Goal: Task Accomplishment & Management: Use online tool/utility

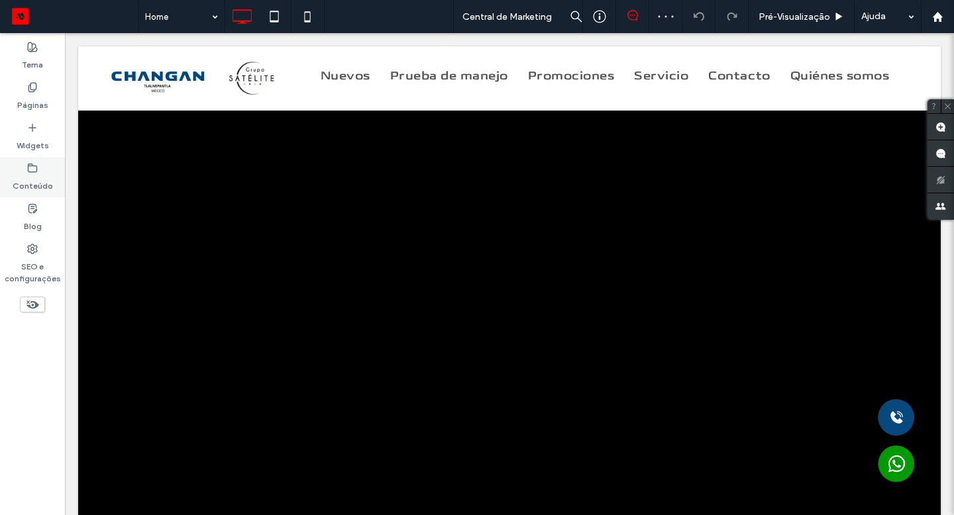
click at [30, 181] on label "Conteúdo" at bounding box center [33, 182] width 40 height 19
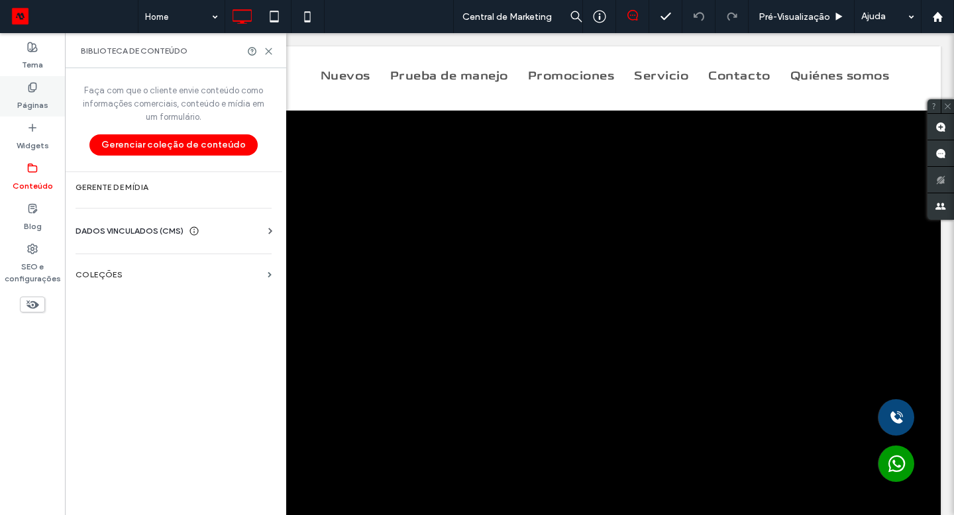
click at [27, 97] on label "Páginas" at bounding box center [32, 102] width 31 height 19
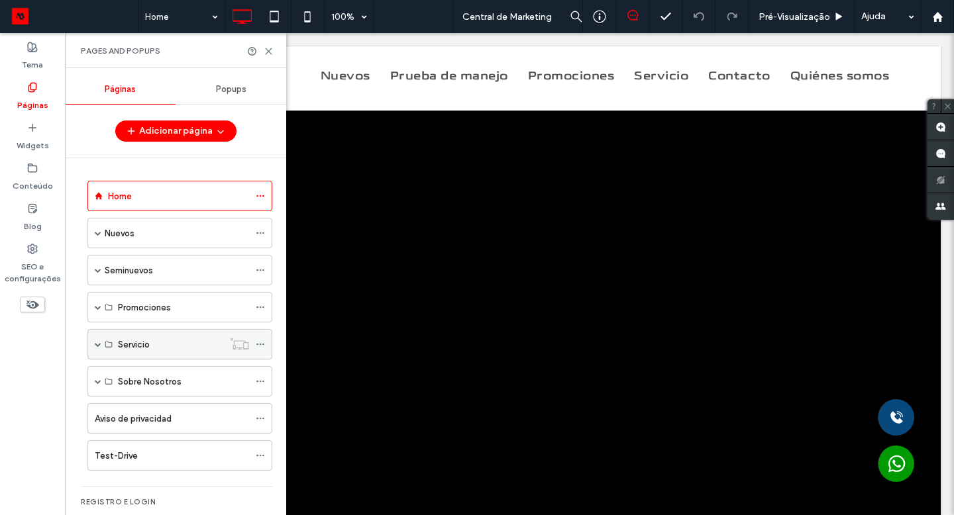
click at [183, 343] on div "Servicio" at bounding box center [170, 345] width 105 height 14
click at [156, 348] on div "Servicio" at bounding box center [170, 345] width 105 height 14
click at [136, 342] on label "Servicio" at bounding box center [134, 344] width 32 height 23
click at [97, 344] on span at bounding box center [98, 344] width 7 height 7
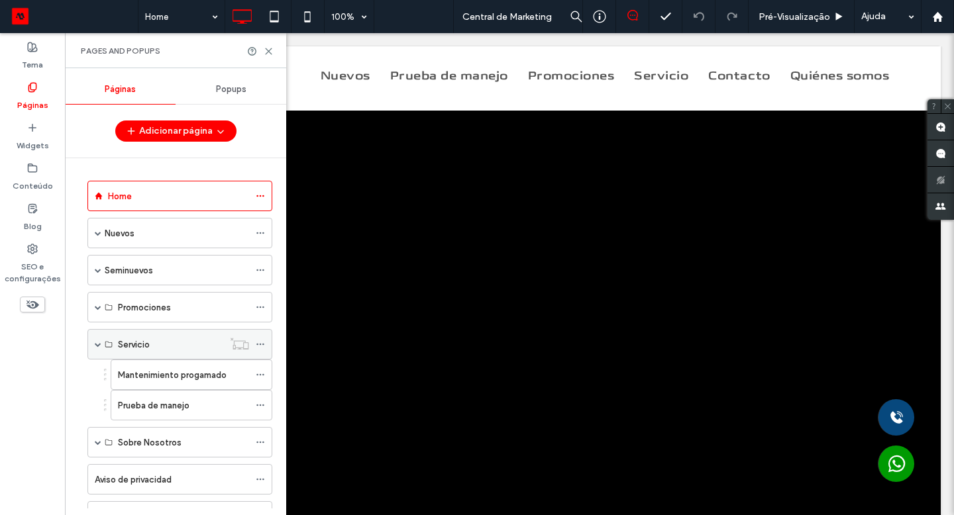
click at [262, 340] on icon at bounding box center [260, 344] width 9 height 9
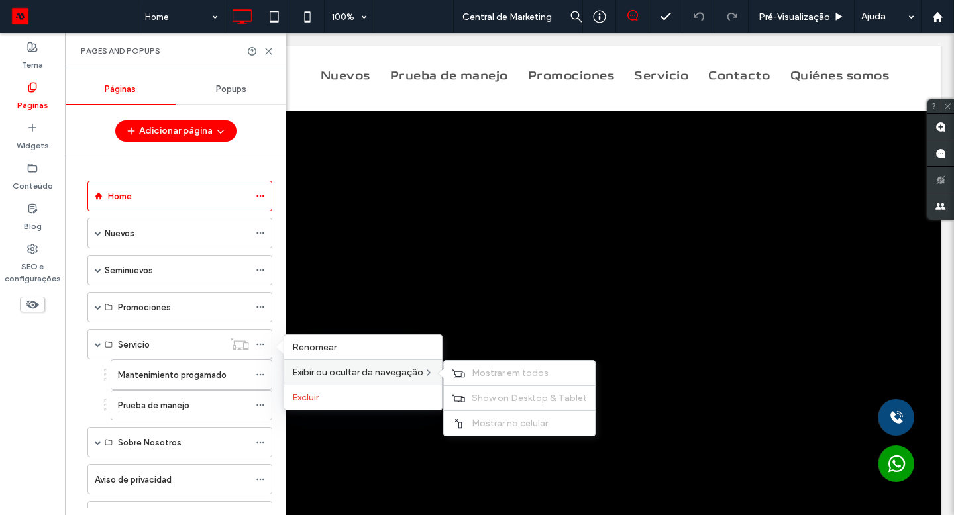
click at [352, 375] on span "Exibir ou ocultar da navegação" at bounding box center [357, 372] width 131 height 11
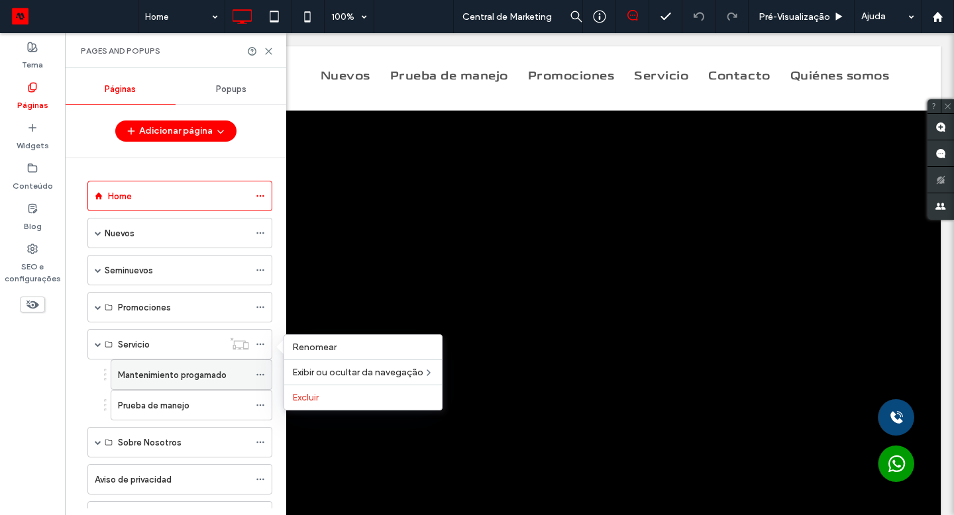
click at [207, 379] on label "Mantenimiento progamado" at bounding box center [172, 375] width 109 height 23
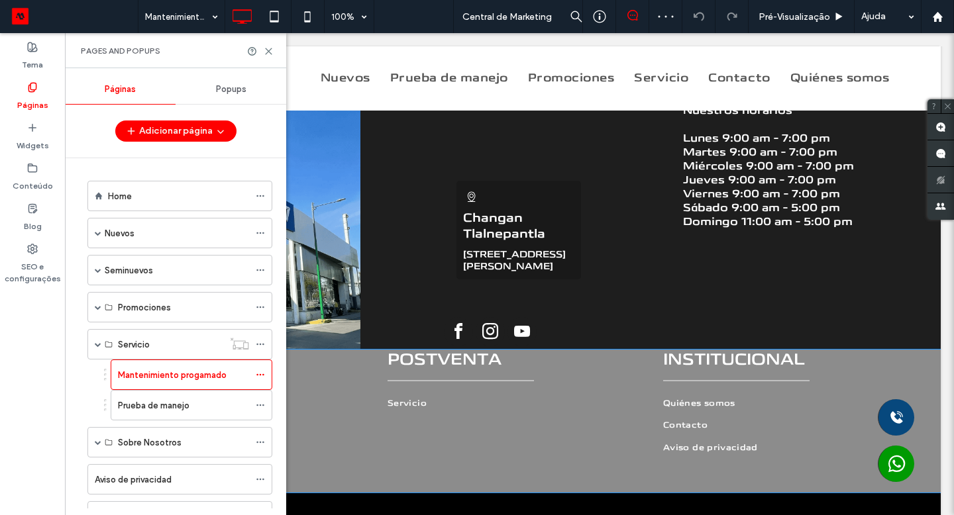
scroll to position [930, 0]
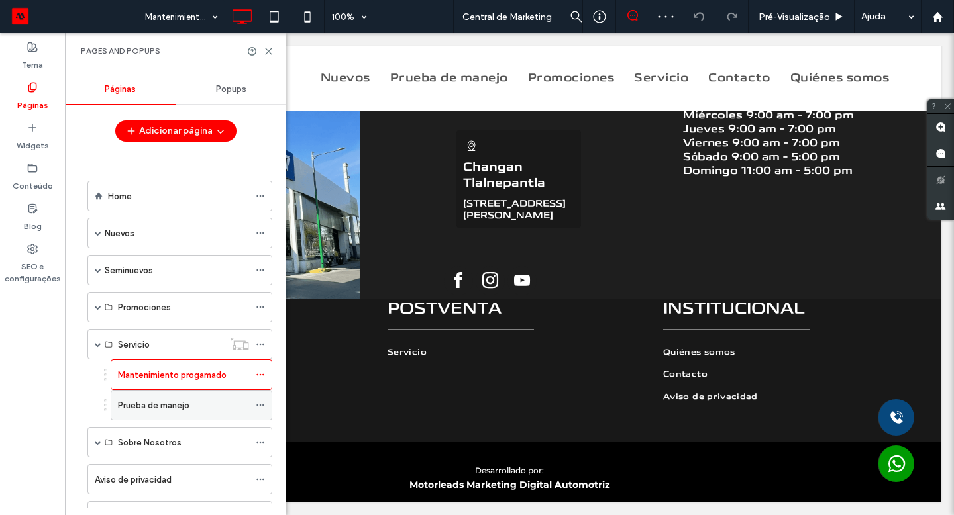
click at [152, 403] on label "Prueba de manejo" at bounding box center [154, 405] width 72 height 23
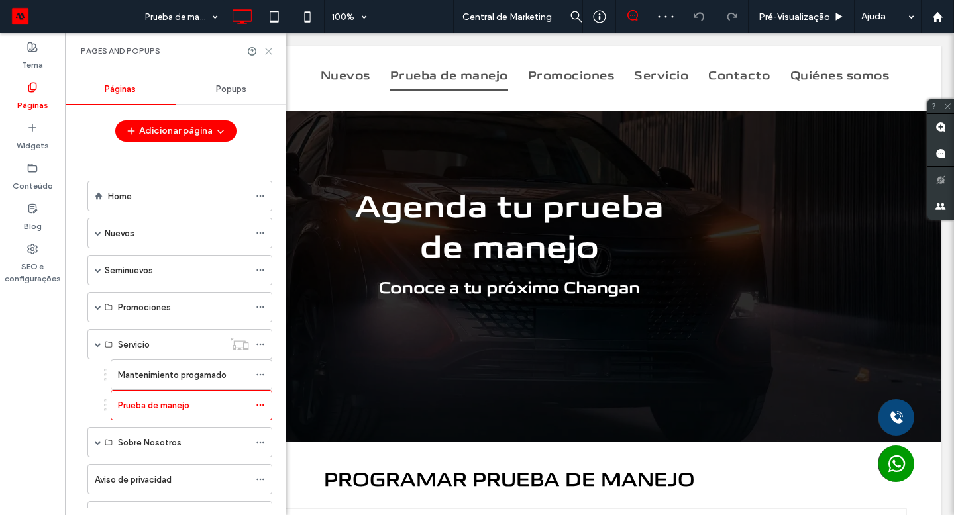
click at [271, 52] on icon at bounding box center [269, 51] width 10 height 10
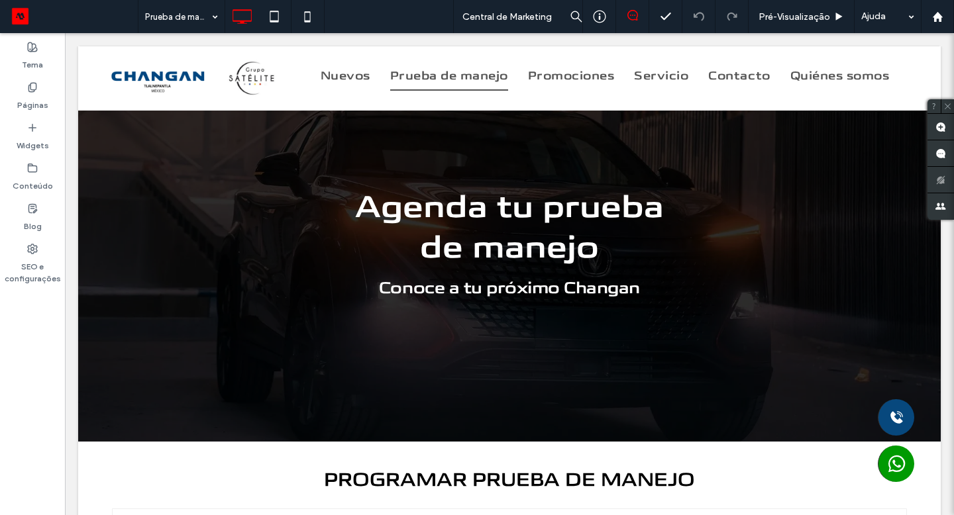
click at [30, 17] on span at bounding box center [74, 16] width 128 height 21
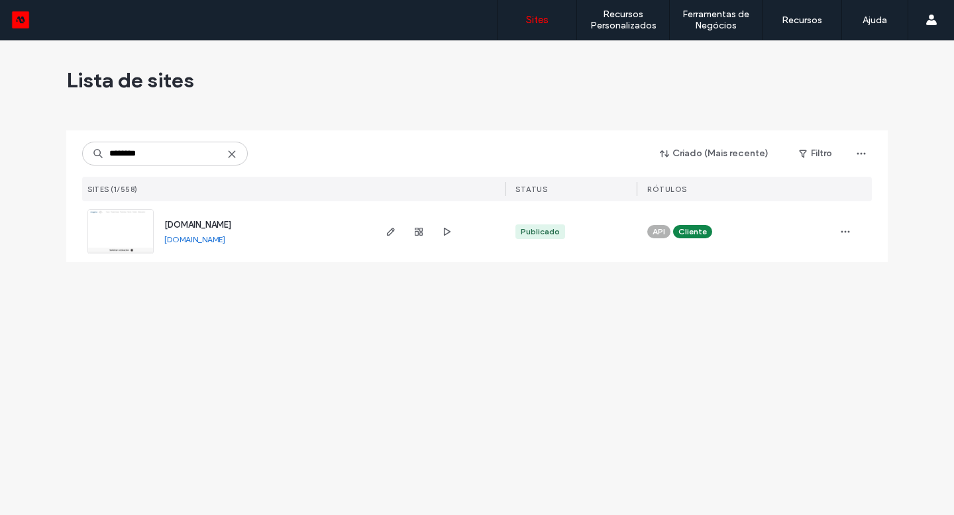
type input "********"
click at [385, 237] on span "button" at bounding box center [391, 232] width 16 height 16
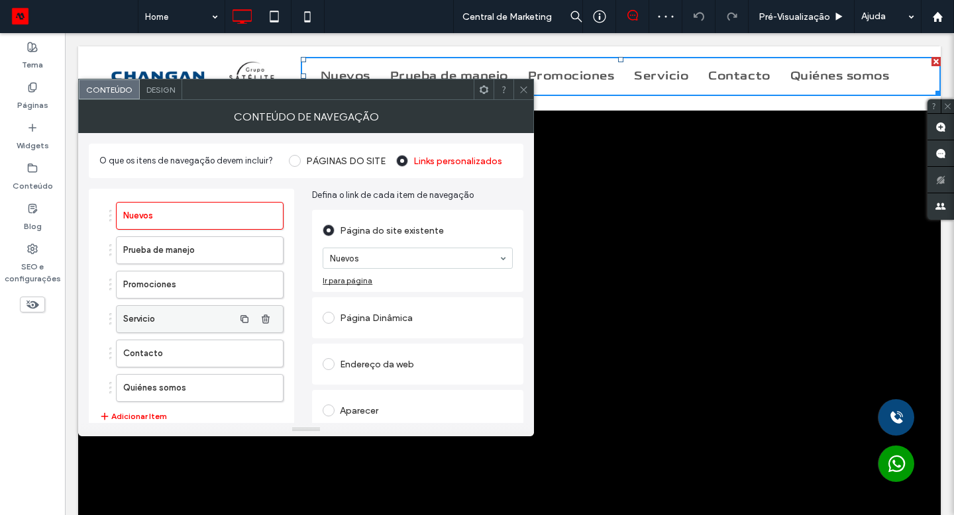
click at [168, 320] on label "Servicio" at bounding box center [178, 319] width 111 height 26
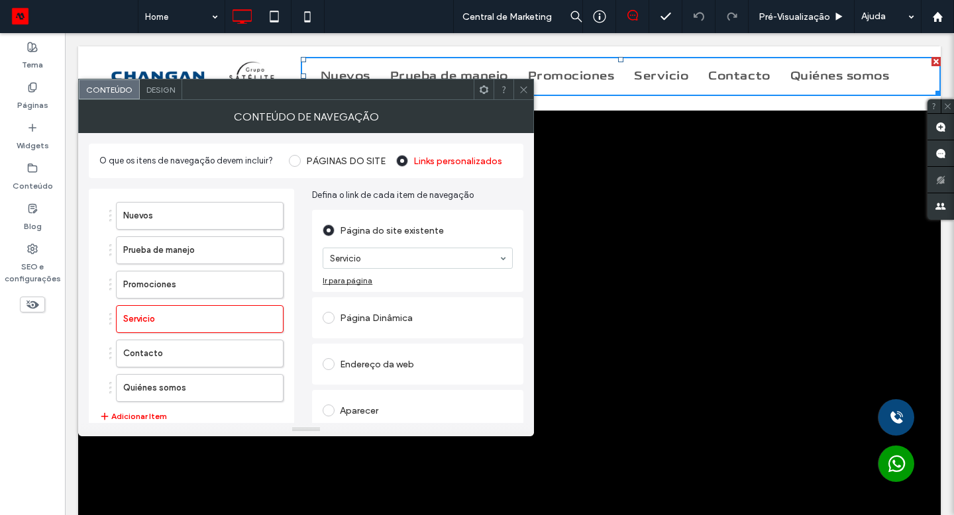
click at [522, 90] on icon at bounding box center [523, 90] width 10 height 10
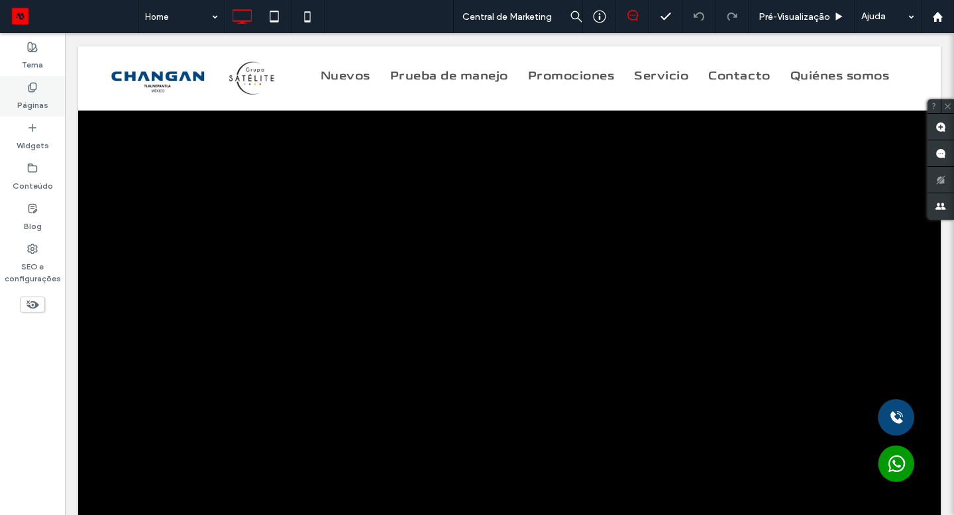
click at [31, 82] on icon at bounding box center [32, 87] width 11 height 11
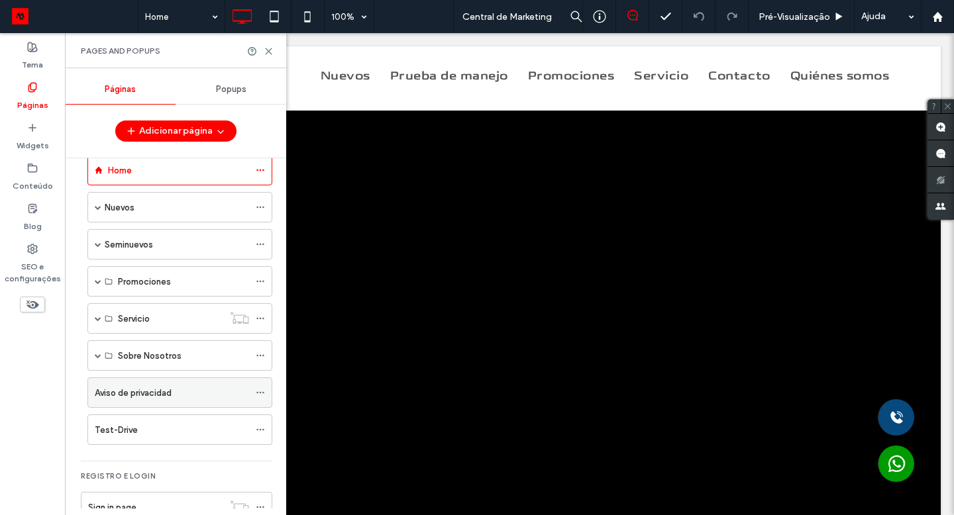
scroll to position [57, 0]
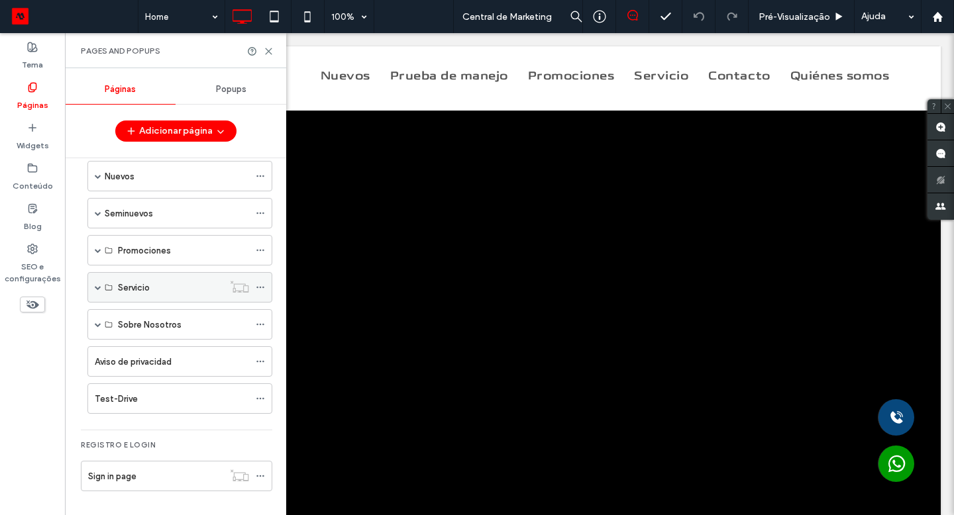
click at [109, 287] on icon at bounding box center [109, 287] width 8 height 8
click at [244, 288] on icon at bounding box center [239, 286] width 19 height 13
click at [177, 182] on div "Nuevos" at bounding box center [177, 177] width 144 height 14
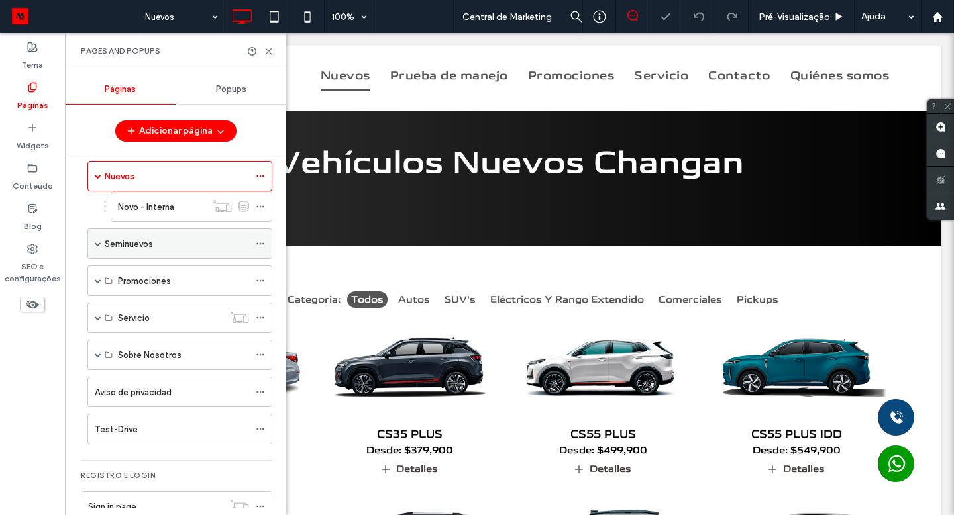
click at [170, 252] on div "Seminuevos" at bounding box center [177, 243] width 144 height 29
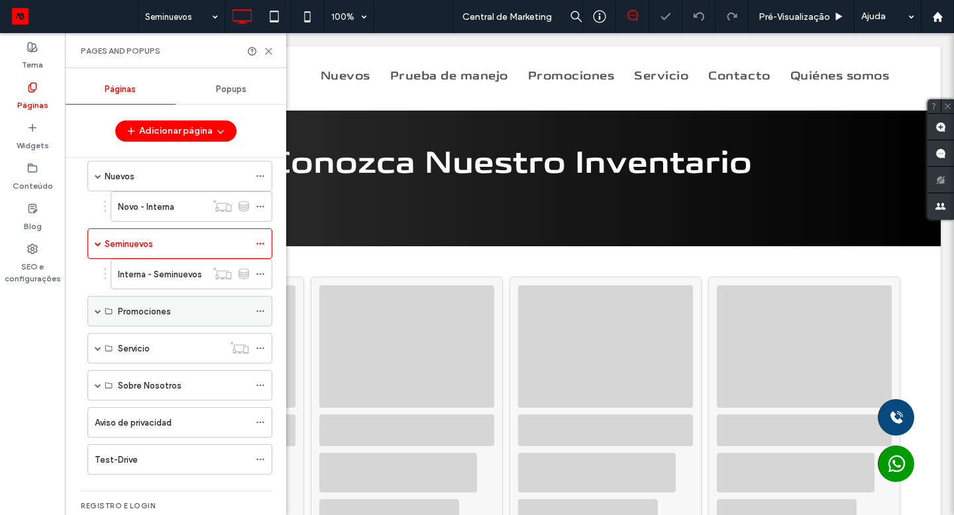
click at [164, 317] on label "Promociones" at bounding box center [144, 311] width 53 height 23
click at [154, 370] on div "Sobre Nosotros" at bounding box center [179, 385] width 185 height 30
click at [149, 352] on div "Servicio" at bounding box center [170, 349] width 105 height 14
drag, startPoint x: 171, startPoint y: 352, endPoint x: 112, endPoint y: 357, distance: 59.2
click at [170, 352] on div "Servicio" at bounding box center [170, 349] width 105 height 14
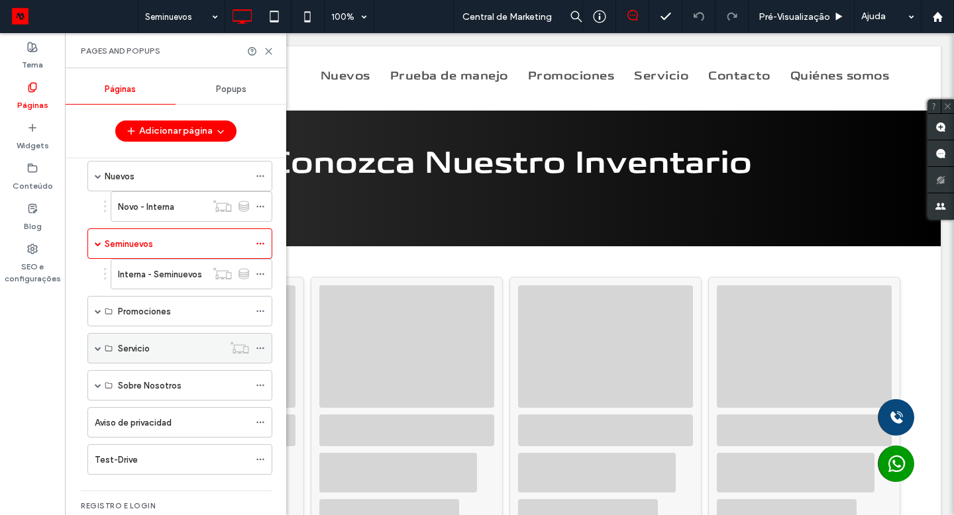
click at [95, 351] on span at bounding box center [98, 348] width 7 height 7
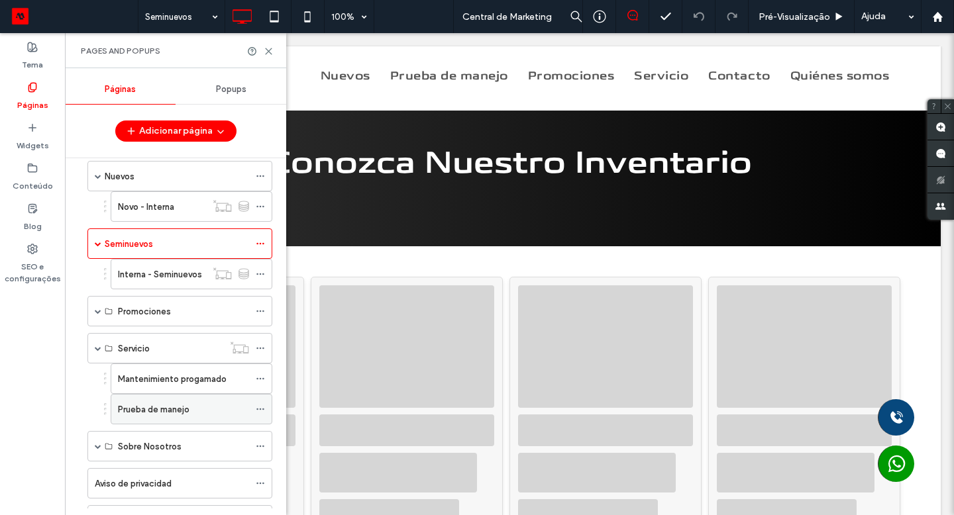
click at [168, 406] on label "Prueba de manejo" at bounding box center [154, 409] width 72 height 23
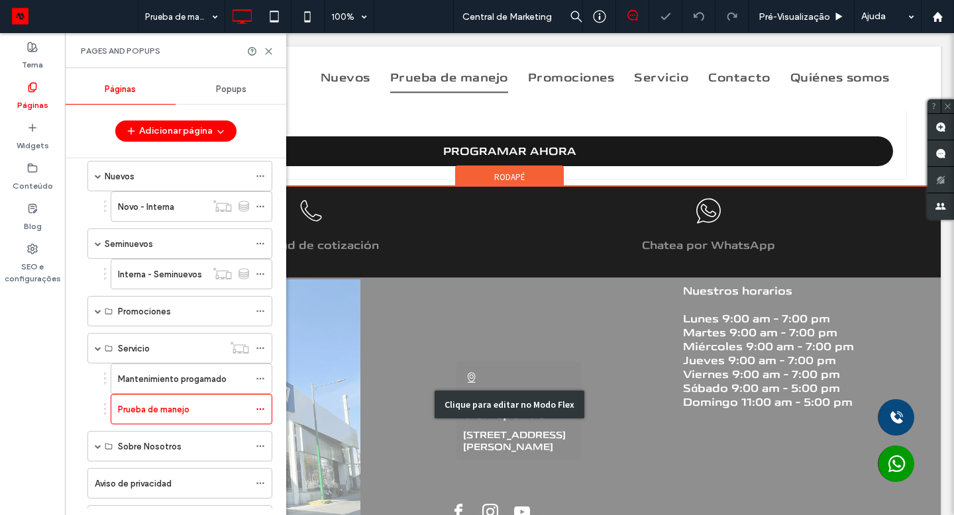
scroll to position [648, 0]
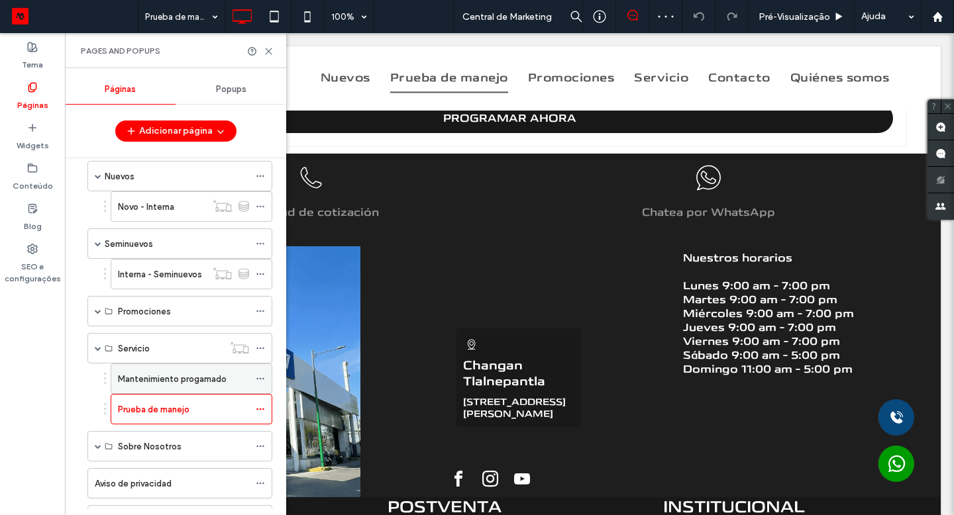
click at [170, 385] on label "Mantenimiento progamado" at bounding box center [172, 379] width 109 height 23
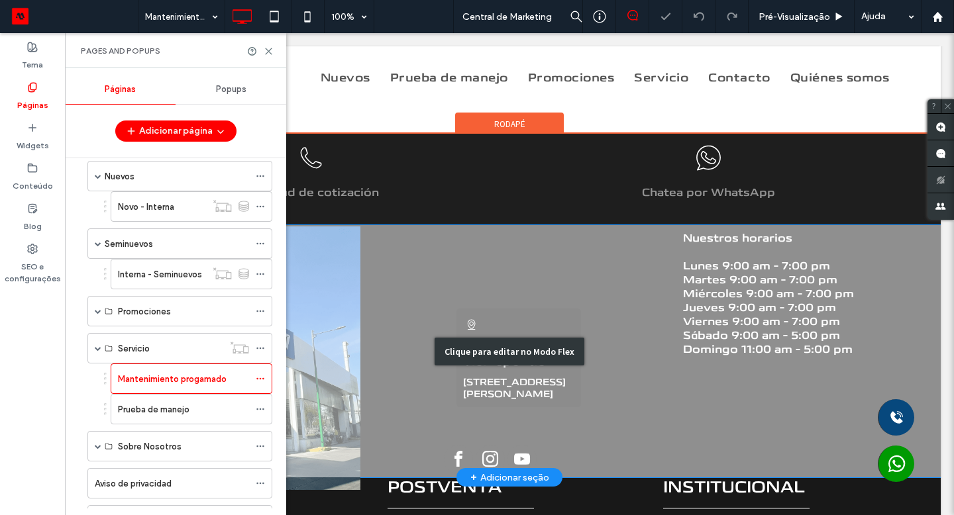
scroll to position [930, 0]
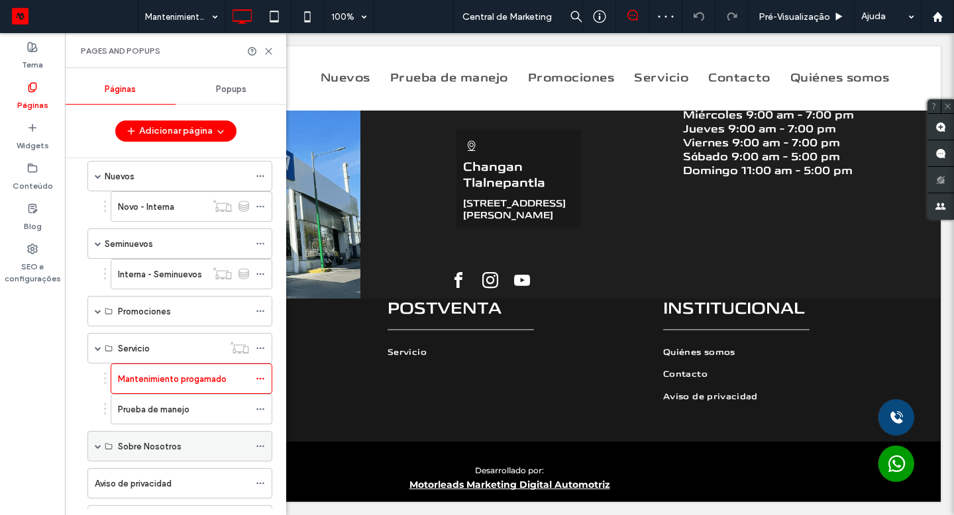
click at [163, 452] on label "Sobre Nosotros" at bounding box center [150, 446] width 64 height 23
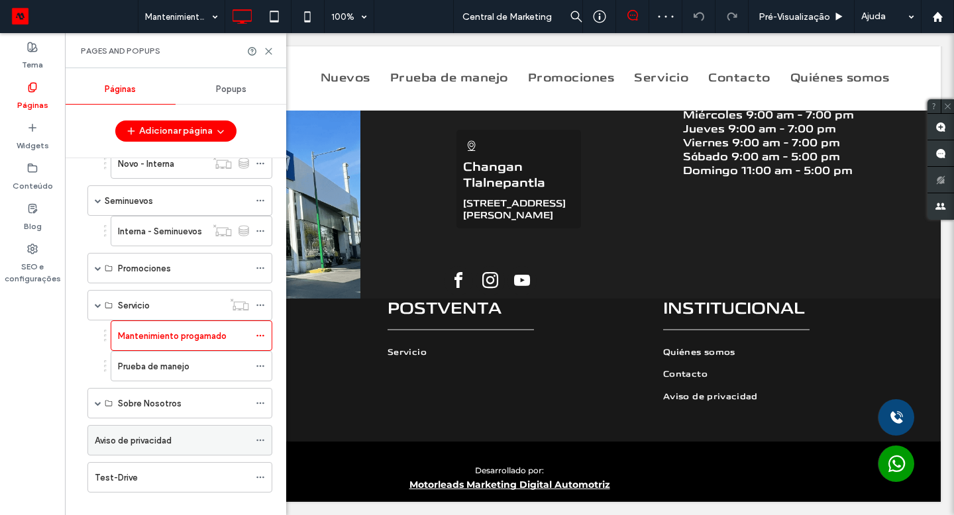
scroll to position [179, 0]
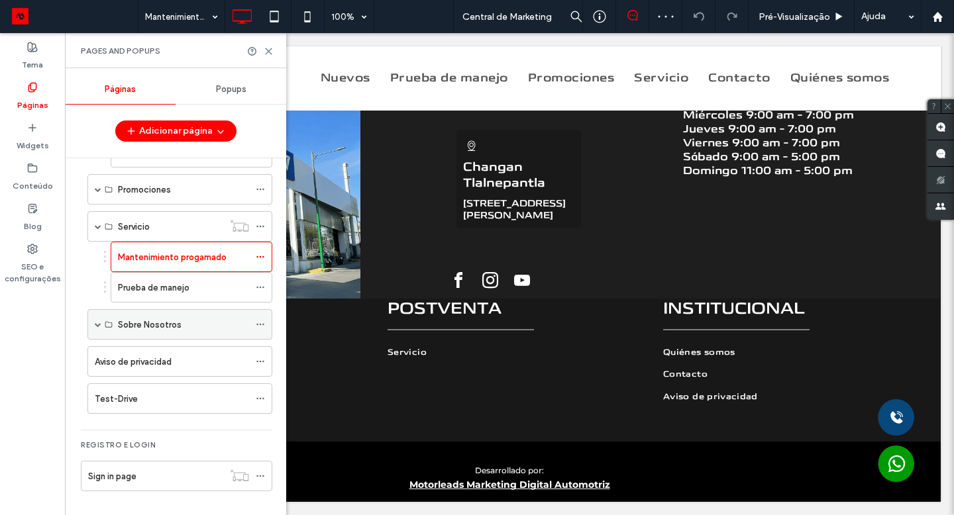
click at [95, 321] on span at bounding box center [98, 324] width 7 height 7
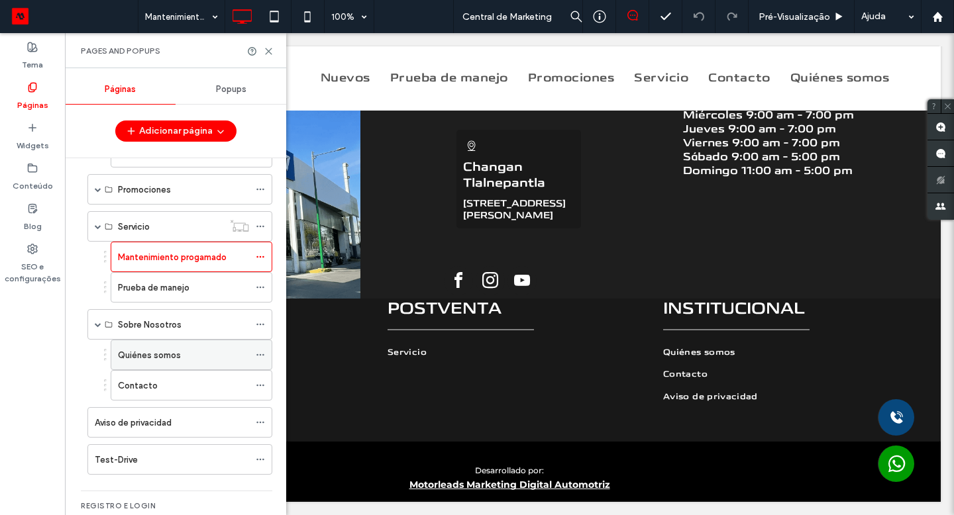
click at [152, 363] on div "Quiénes somos" at bounding box center [183, 354] width 131 height 29
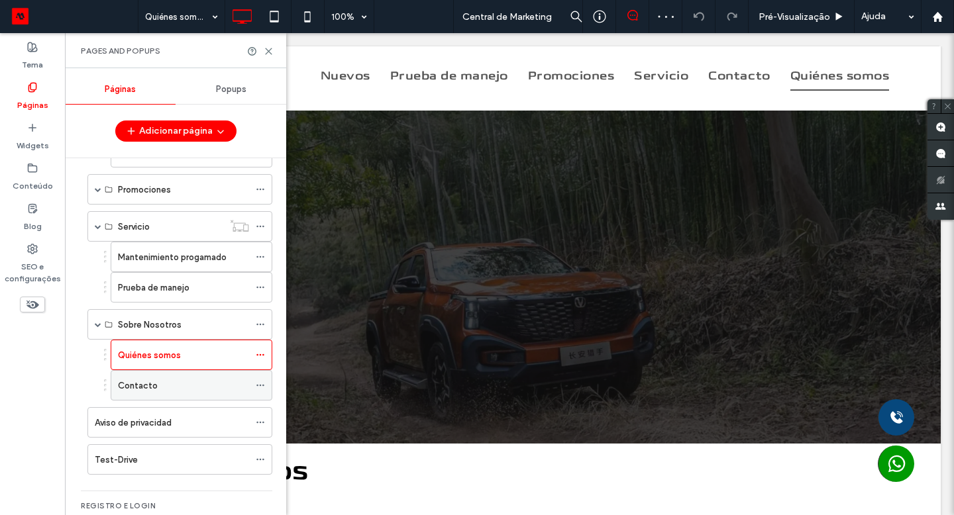
click at [173, 389] on div "Contacto" at bounding box center [183, 386] width 131 height 14
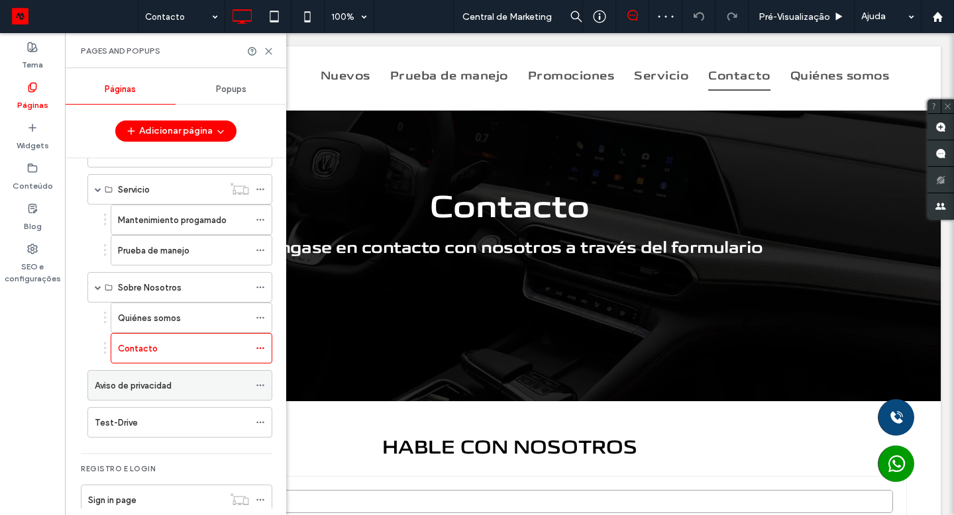
scroll to position [240, 0]
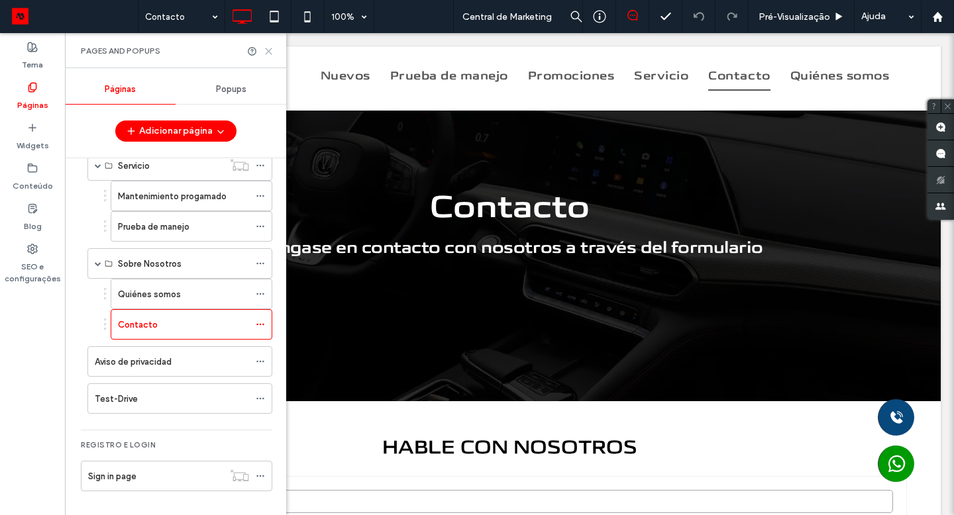
click at [265, 53] on icon at bounding box center [269, 51] width 10 height 10
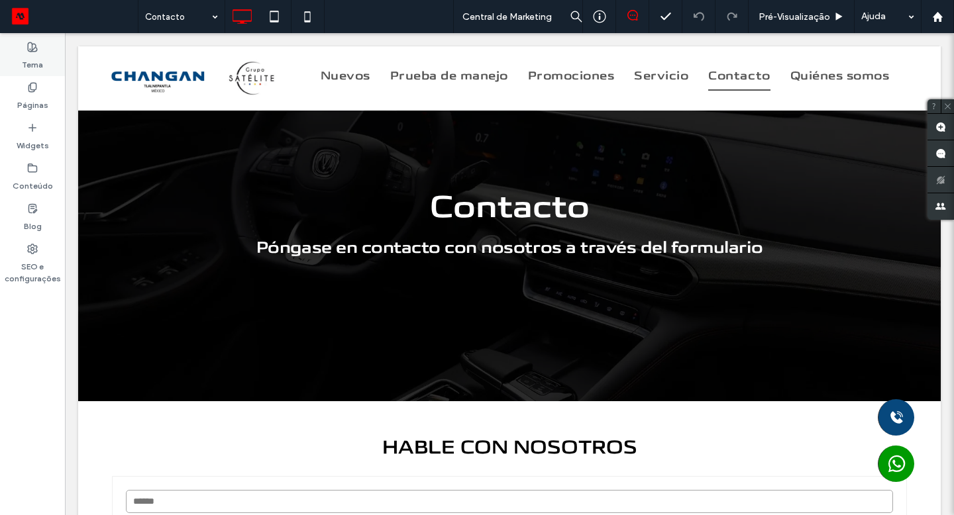
click at [32, 48] on use at bounding box center [32, 46] width 9 height 9
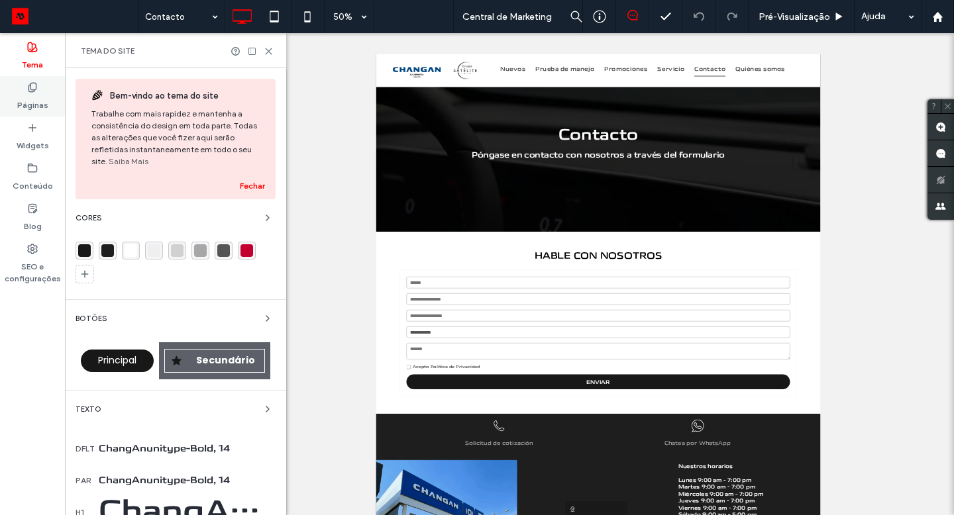
click at [36, 91] on icon at bounding box center [32, 87] width 11 height 11
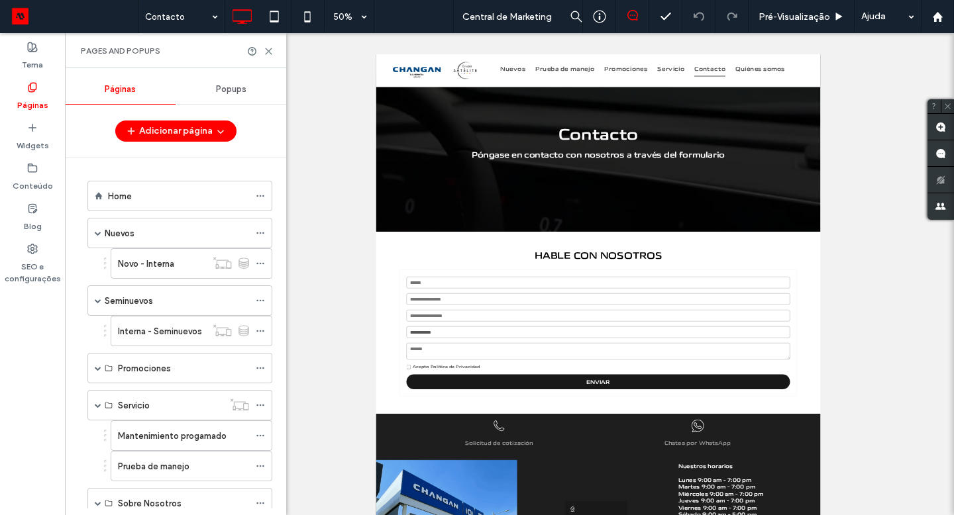
click at [228, 93] on span "Popups" at bounding box center [231, 89] width 30 height 11
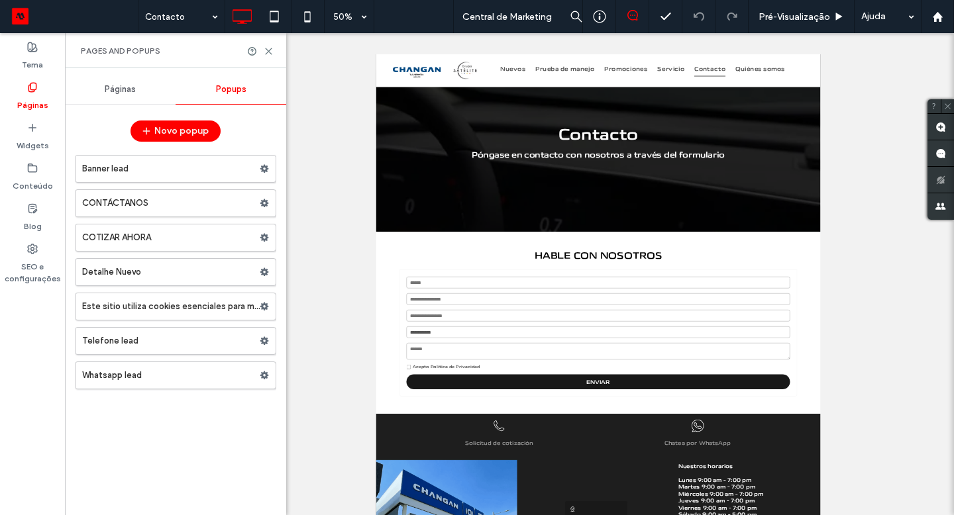
click at [146, 95] on div "Páginas" at bounding box center [120, 89] width 111 height 29
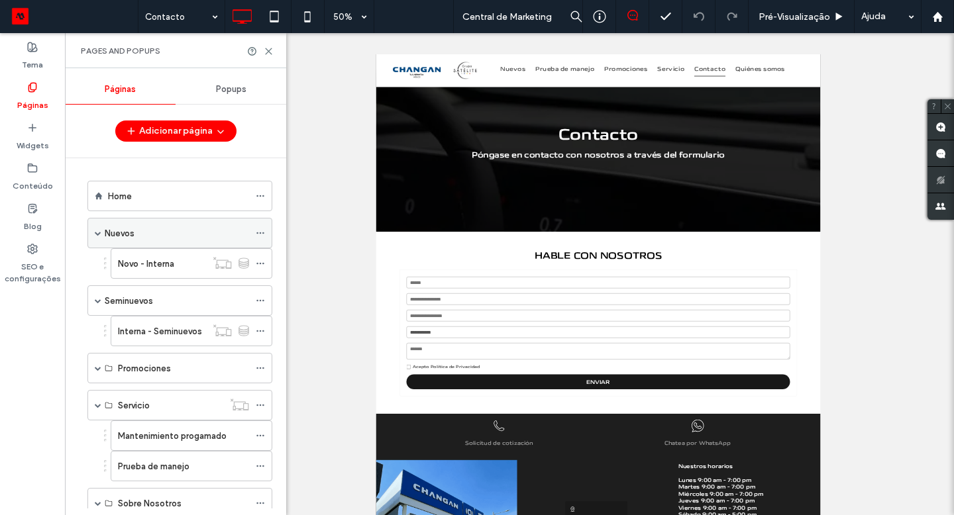
click at [93, 233] on div "Nuevos" at bounding box center [179, 233] width 185 height 30
click at [97, 232] on span at bounding box center [98, 233] width 7 height 7
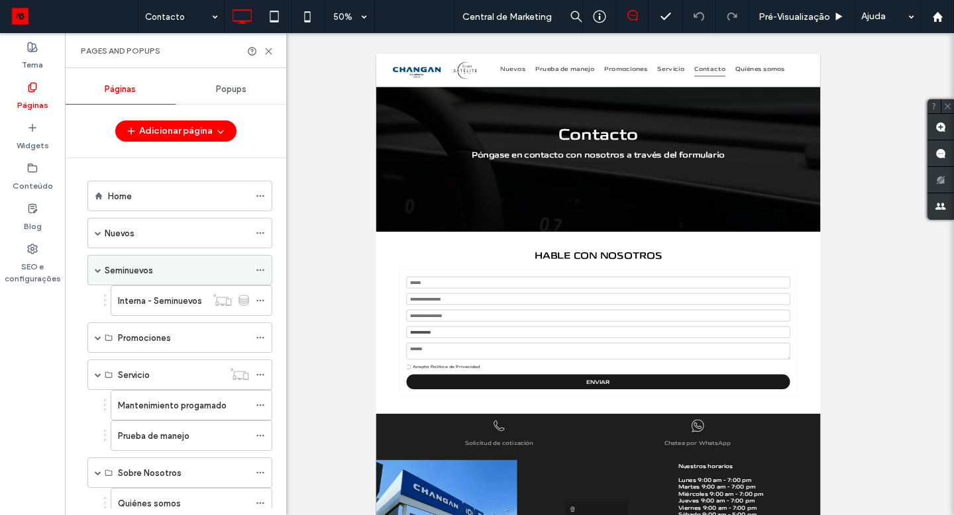
click at [99, 269] on span at bounding box center [98, 270] width 7 height 7
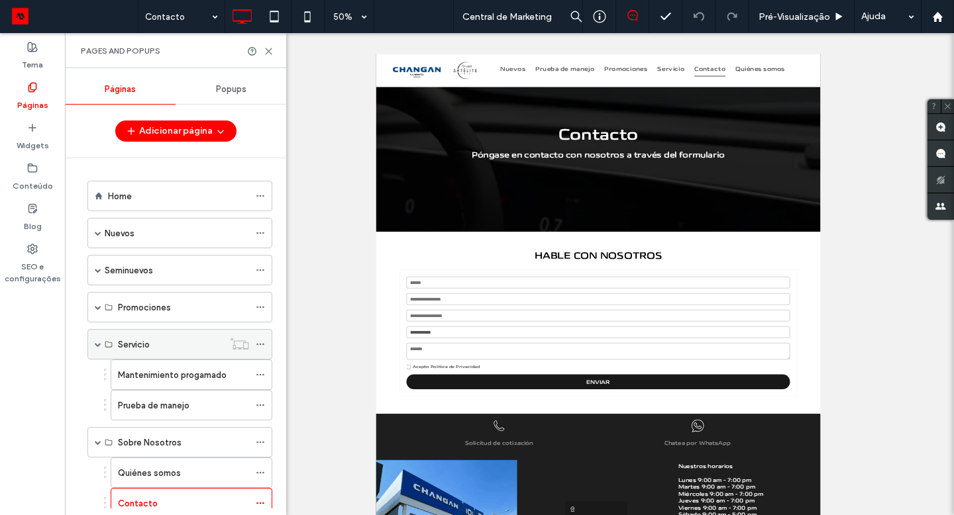
click at [97, 348] on span at bounding box center [98, 344] width 7 height 29
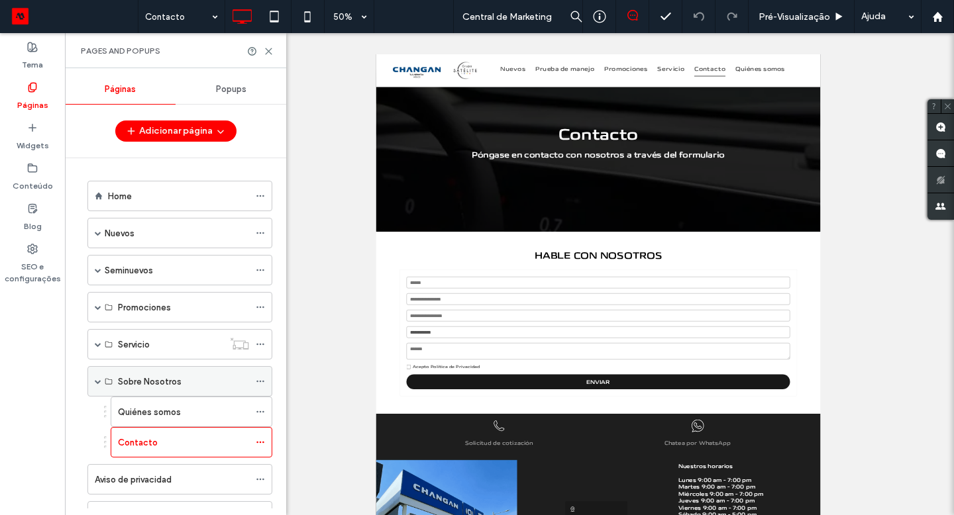
click at [95, 381] on span at bounding box center [98, 381] width 7 height 7
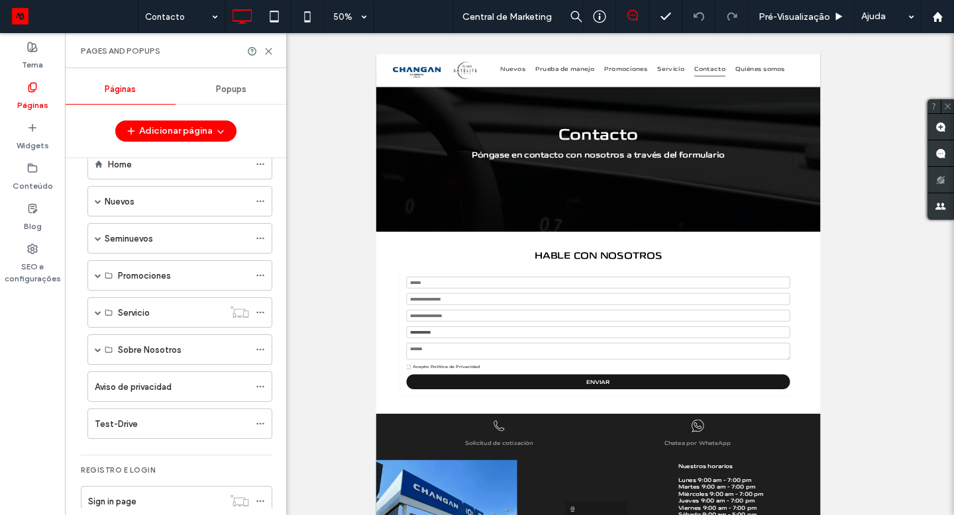
scroll to position [57, 0]
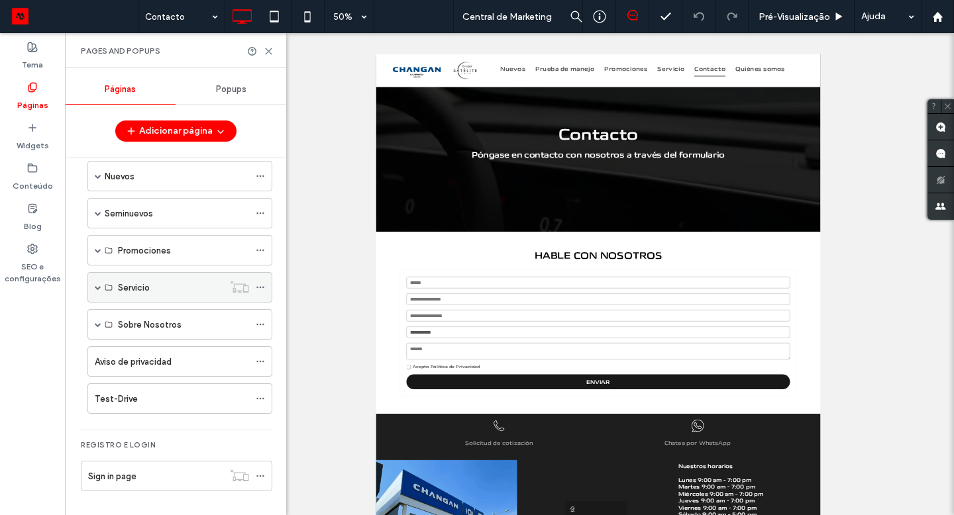
click at [136, 293] on label "Servicio" at bounding box center [134, 287] width 32 height 23
click at [120, 293] on label "Servicio" at bounding box center [134, 287] width 32 height 23
click at [89, 293] on div "Servicio" at bounding box center [179, 287] width 185 height 30
click at [95, 292] on span at bounding box center [98, 287] width 7 height 29
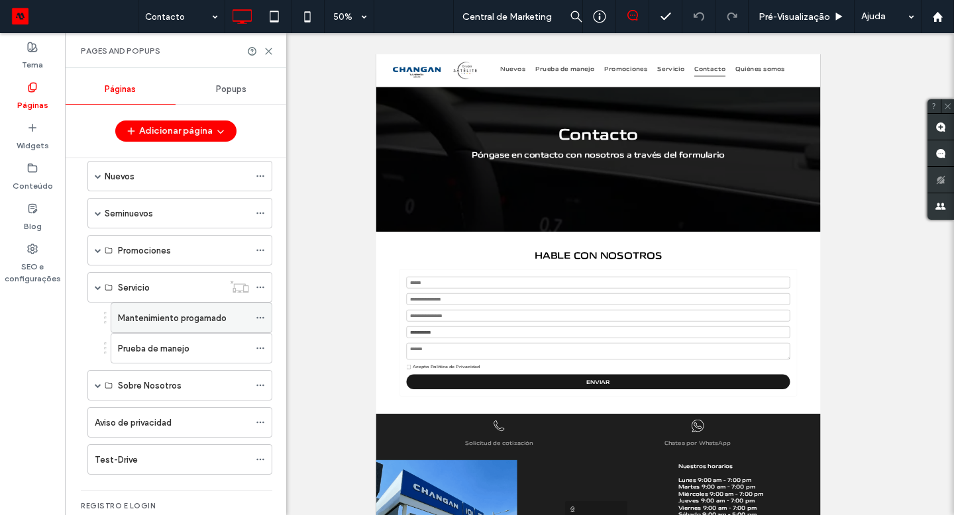
click at [145, 312] on label "Mantenimiento progamado" at bounding box center [172, 318] width 109 height 23
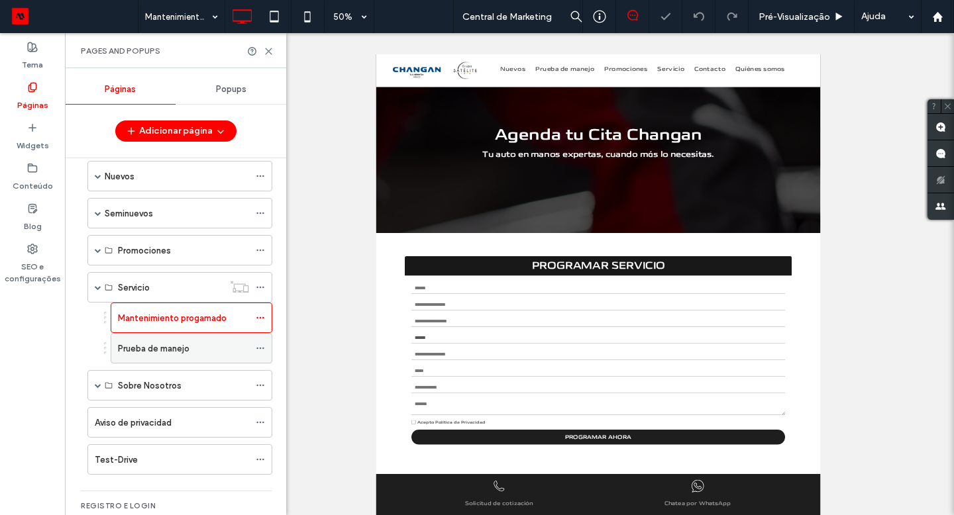
click at [140, 352] on label "Prueba de manejo" at bounding box center [154, 348] width 72 height 23
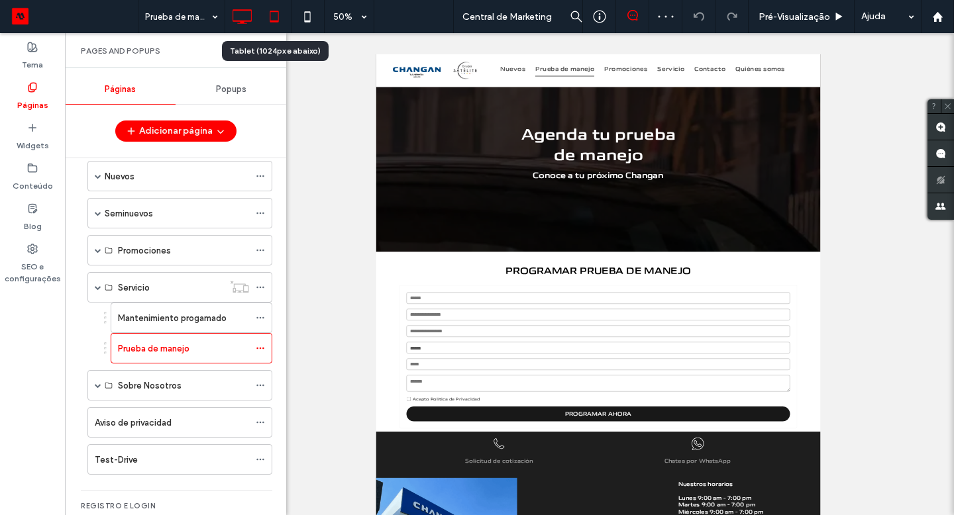
click at [270, 28] on icon at bounding box center [274, 16] width 26 height 26
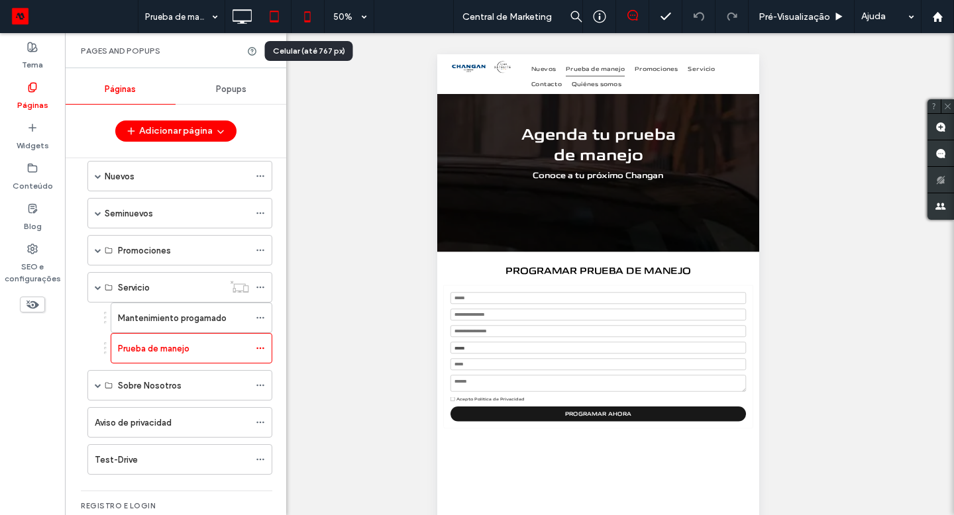
click at [297, 29] on icon at bounding box center [307, 16] width 26 height 26
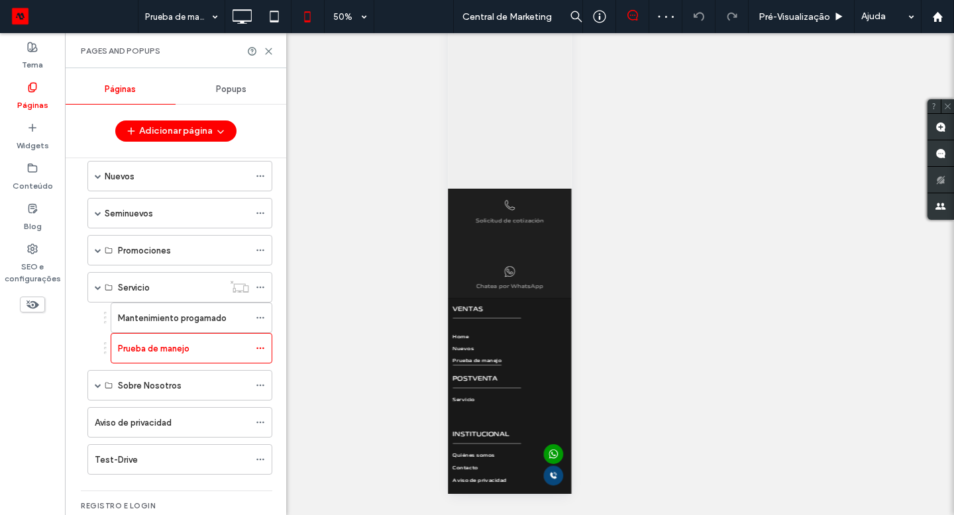
scroll to position [64, 0]
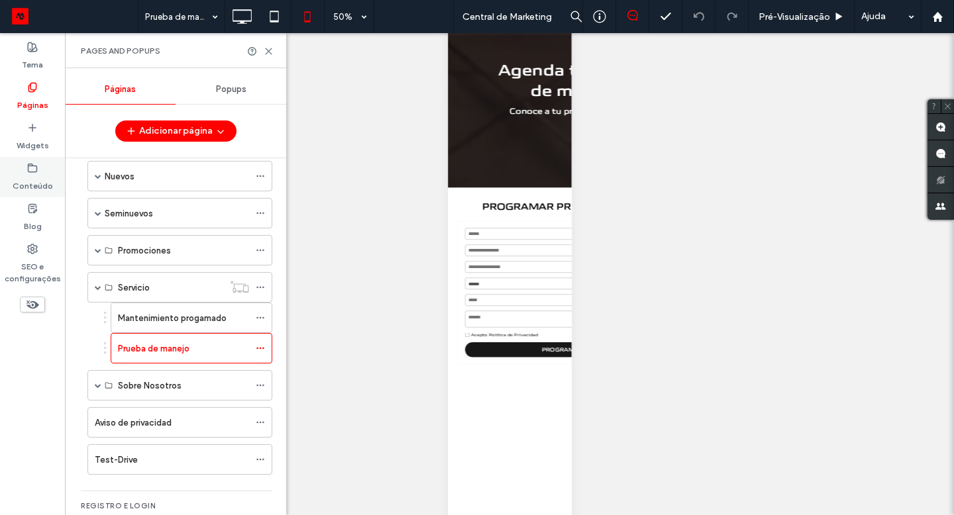
click at [34, 188] on label "Conteúdo" at bounding box center [33, 182] width 40 height 19
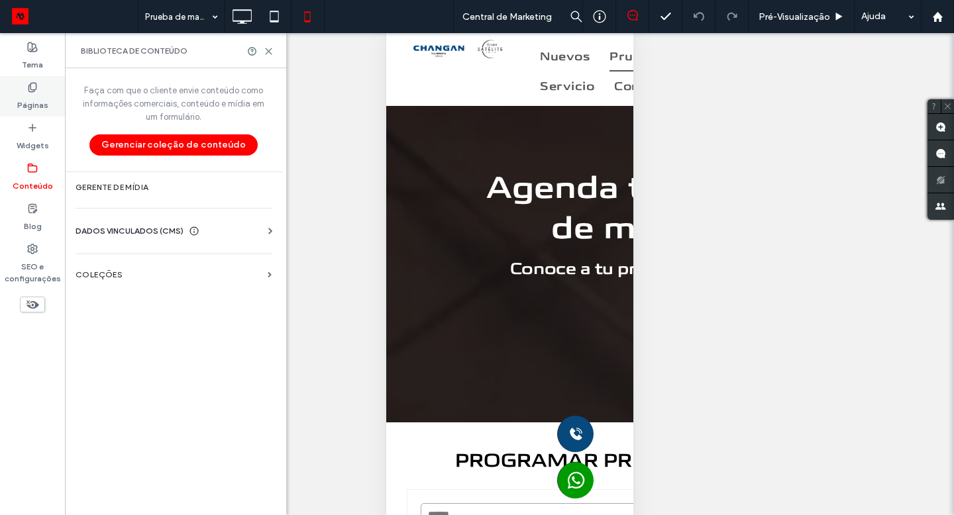
scroll to position [32, 0]
click at [42, 94] on label "Páginas" at bounding box center [32, 102] width 31 height 19
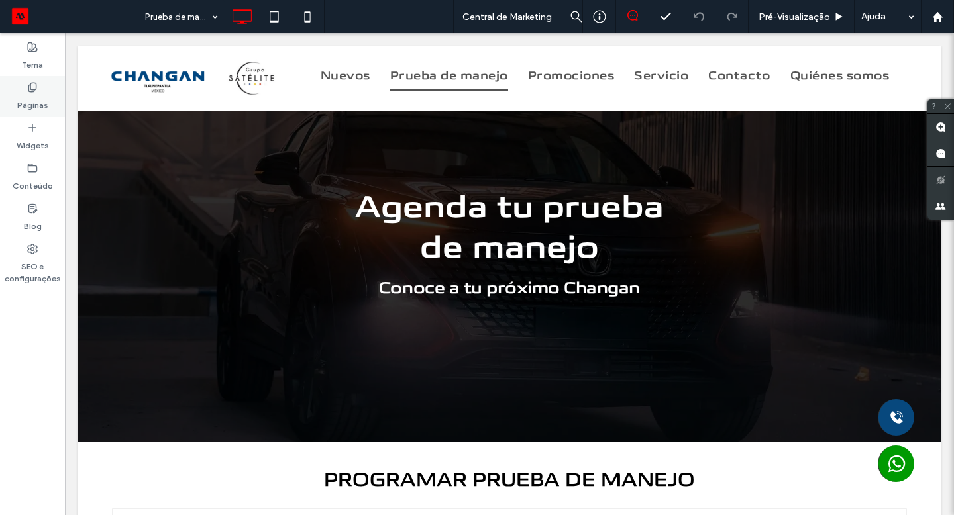
click at [24, 102] on label "Páginas" at bounding box center [32, 102] width 31 height 19
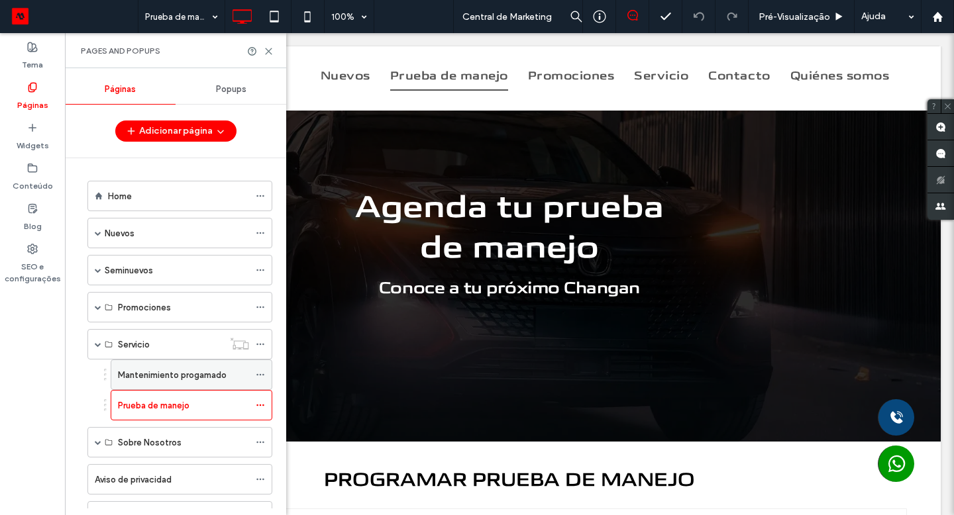
click at [168, 375] on label "Mantenimiento progamado" at bounding box center [172, 375] width 109 height 23
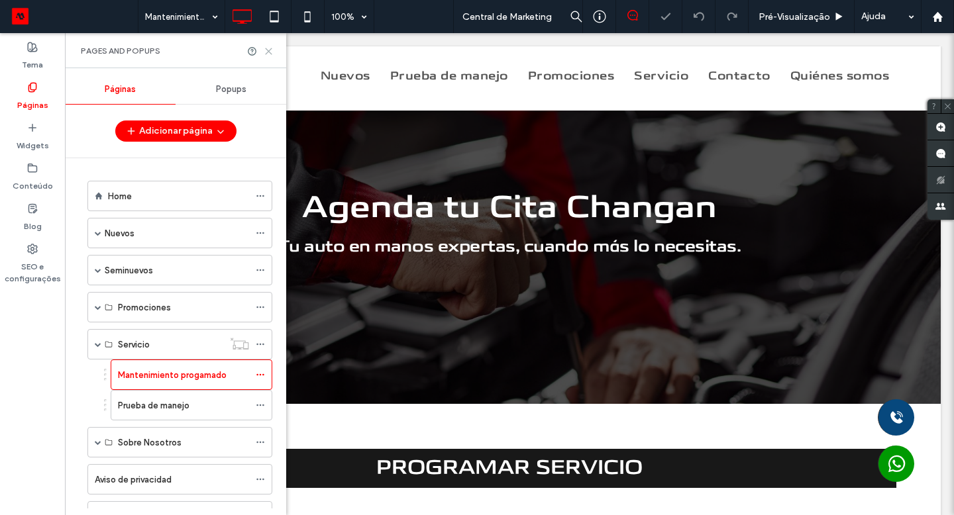
click at [272, 54] on icon at bounding box center [269, 51] width 10 height 10
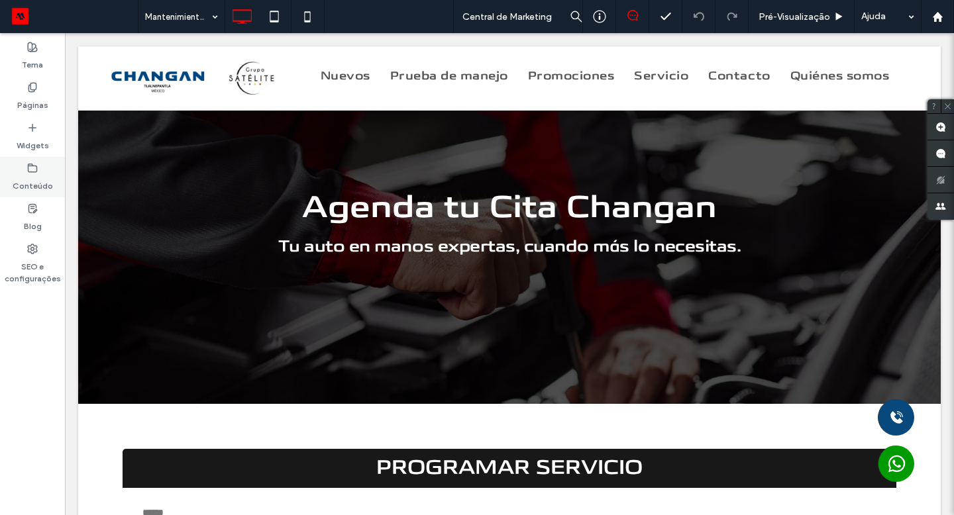
click at [25, 172] on div "Conteúdo" at bounding box center [32, 177] width 65 height 40
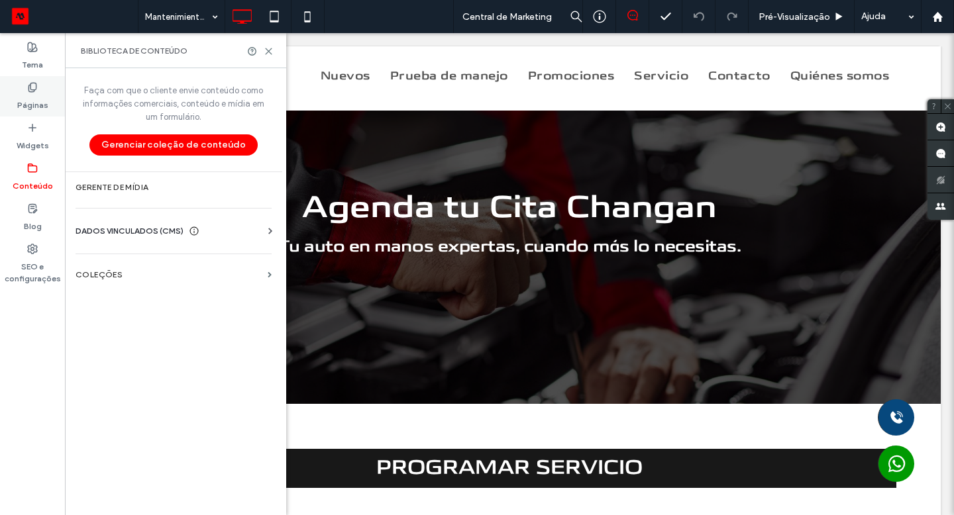
click at [41, 91] on div "Páginas" at bounding box center [32, 96] width 65 height 40
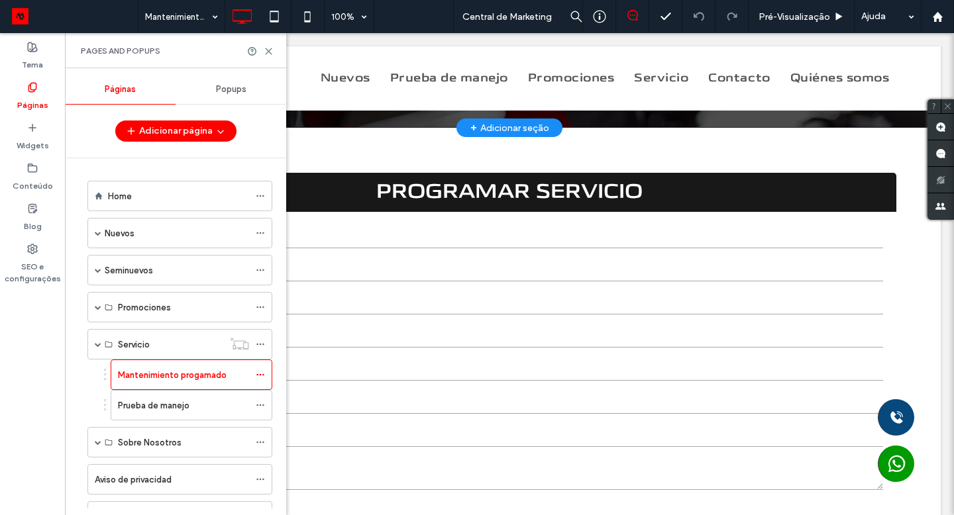
scroll to position [288, 0]
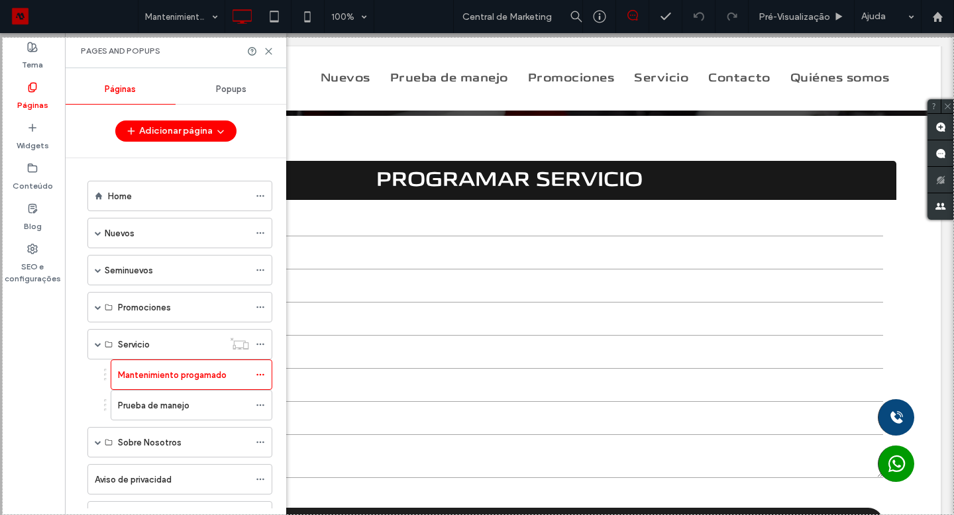
drag, startPoint x: 3, startPoint y: 38, endPoint x: 953, endPoint y: 515, distance: 1063.1
click at [953, 515] on div "1435 X 720" at bounding box center [477, 257] width 954 height 515
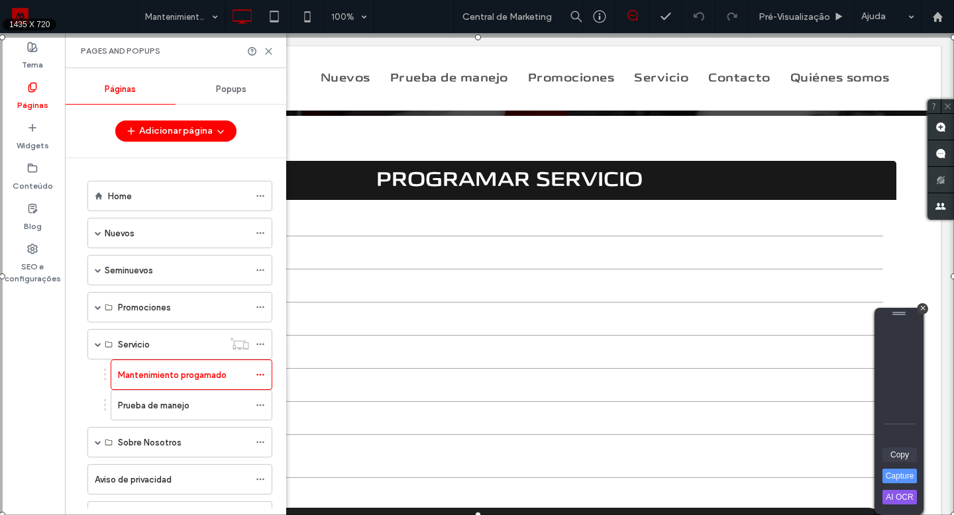
click at [897, 456] on link "Copy" at bounding box center [899, 455] width 34 height 15
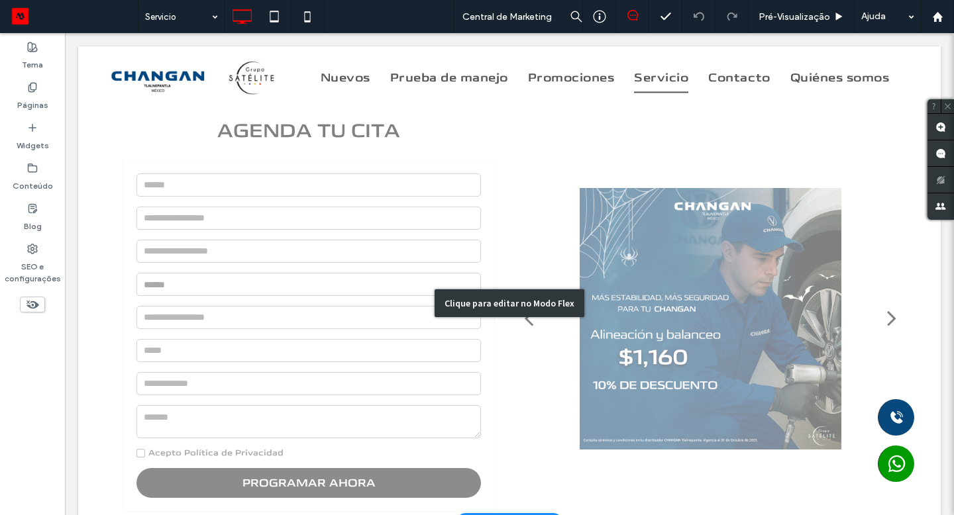
scroll to position [266, 0]
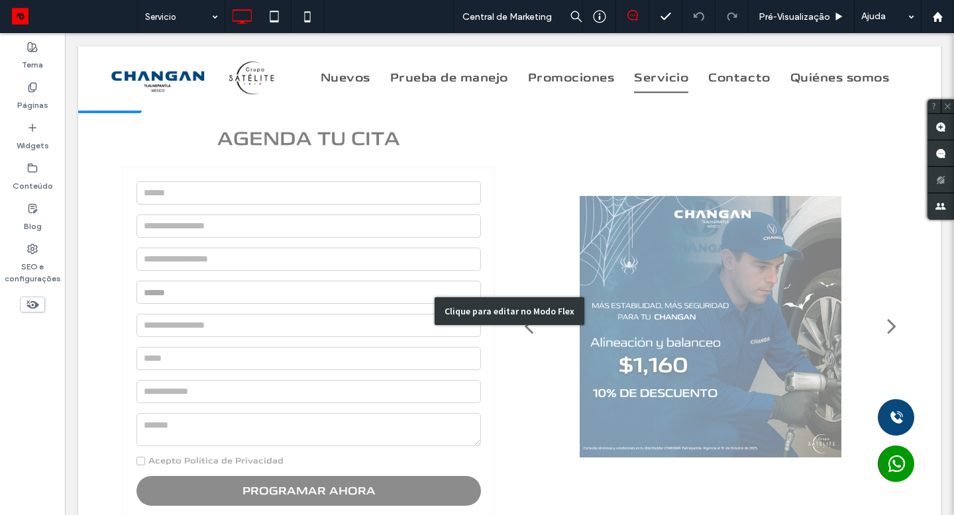
click at [720, 273] on div "Clique para editar no Modo Flex" at bounding box center [509, 311] width 862 height 438
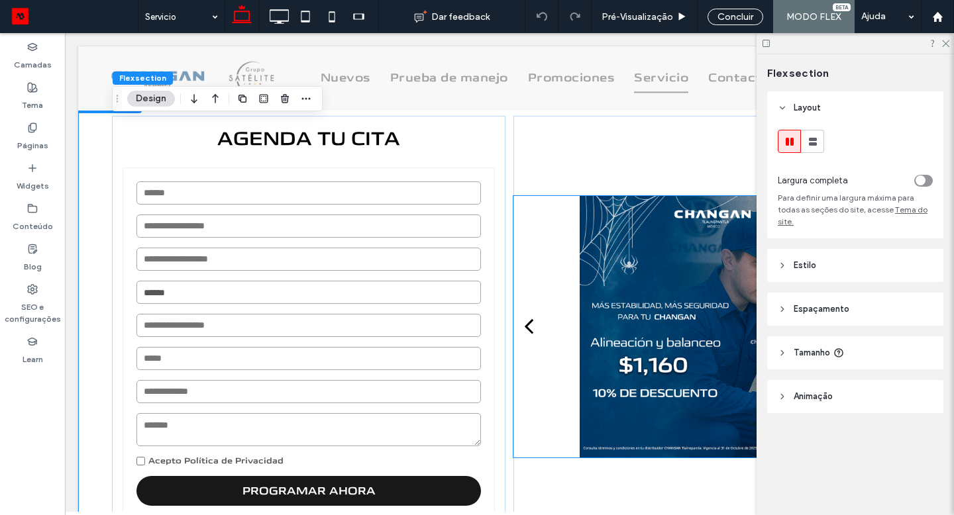
click at [655, 294] on div at bounding box center [709, 327] width 315 height 262
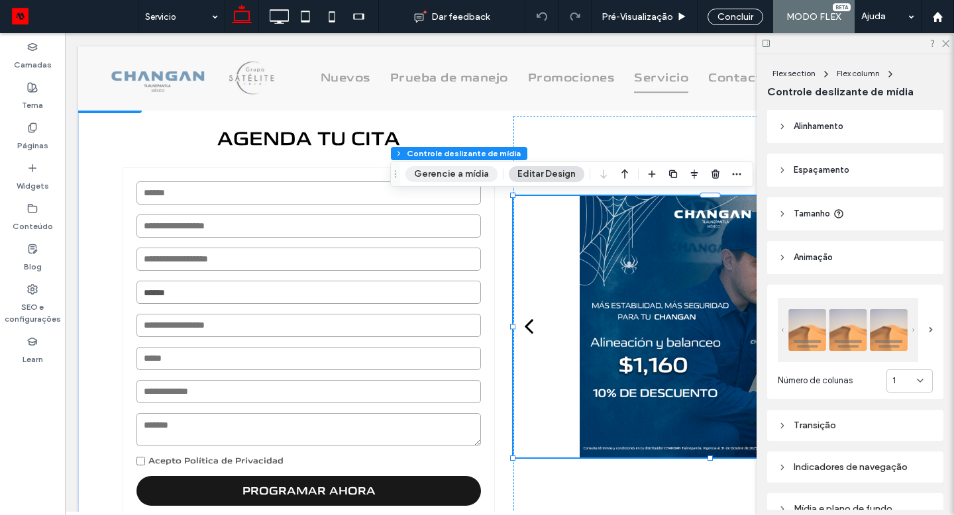
click at [446, 177] on button "Gerencie a mídia" at bounding box center [451, 174] width 92 height 16
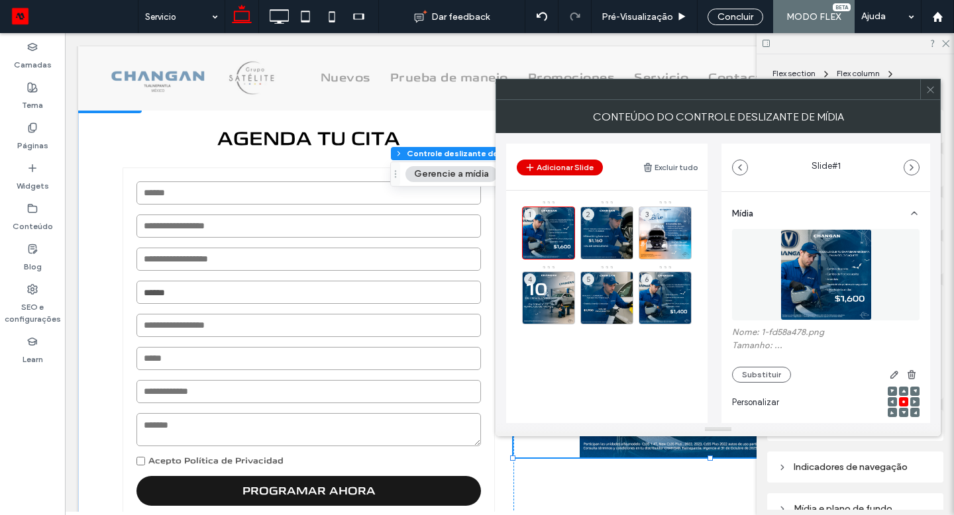
click at [566, 172] on button "Adicionar Slide" at bounding box center [560, 168] width 86 height 16
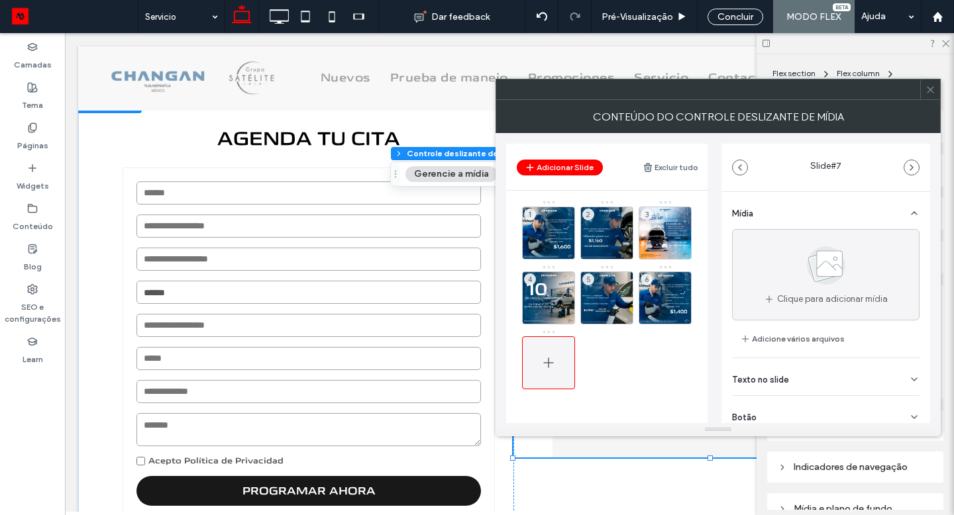
click at [548, 363] on use at bounding box center [548, 363] width 10 height 10
click at [546, 362] on icon at bounding box center [548, 363] width 16 height 16
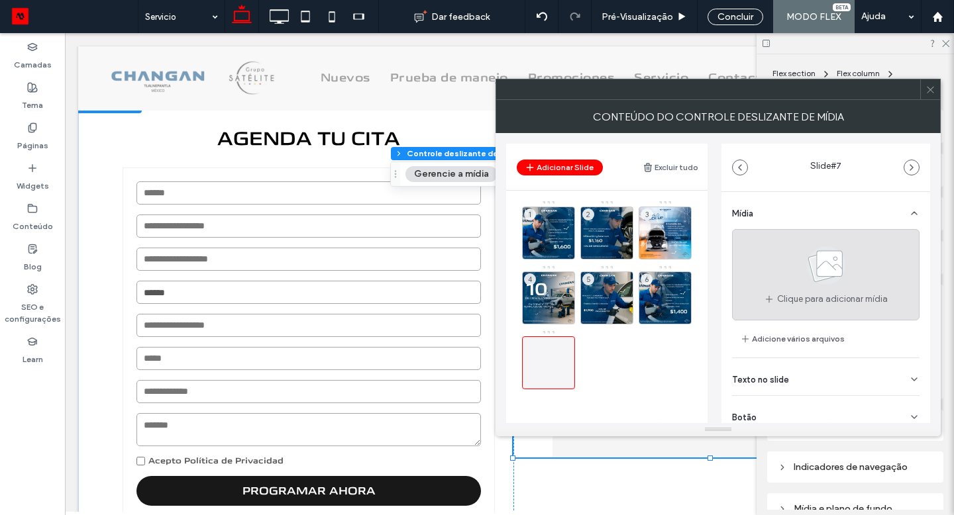
click at [793, 259] on icon at bounding box center [826, 266] width 66 height 44
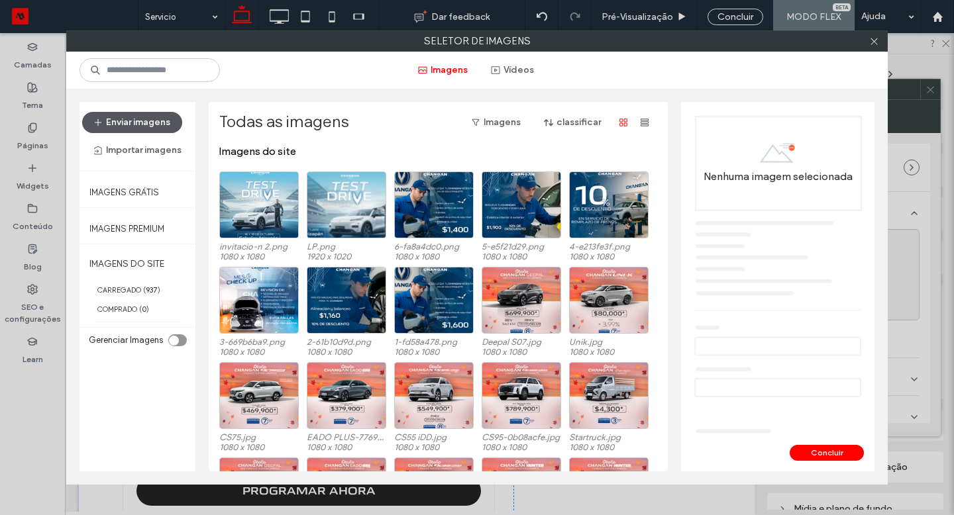
click at [129, 127] on button "Enviar imagens" at bounding box center [132, 122] width 100 height 21
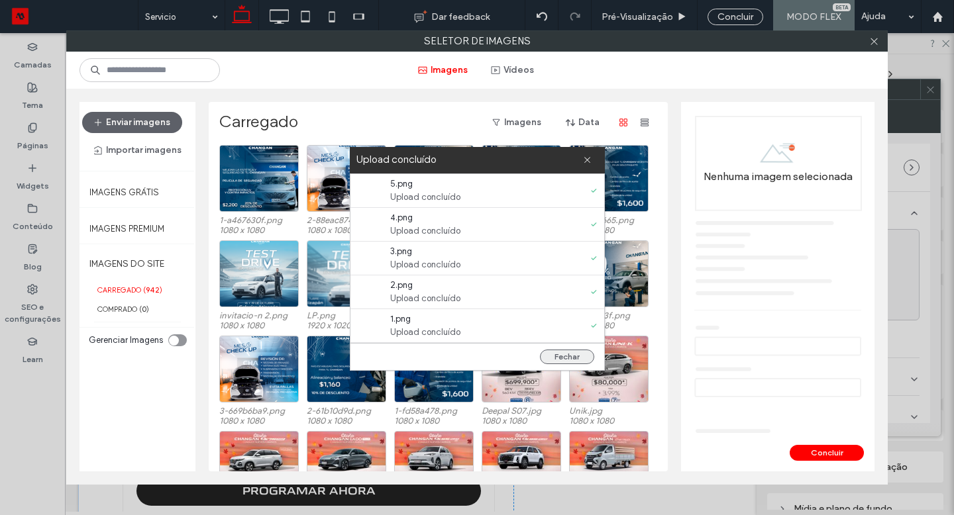
click at [548, 352] on button "Fechar" at bounding box center [567, 357] width 54 height 15
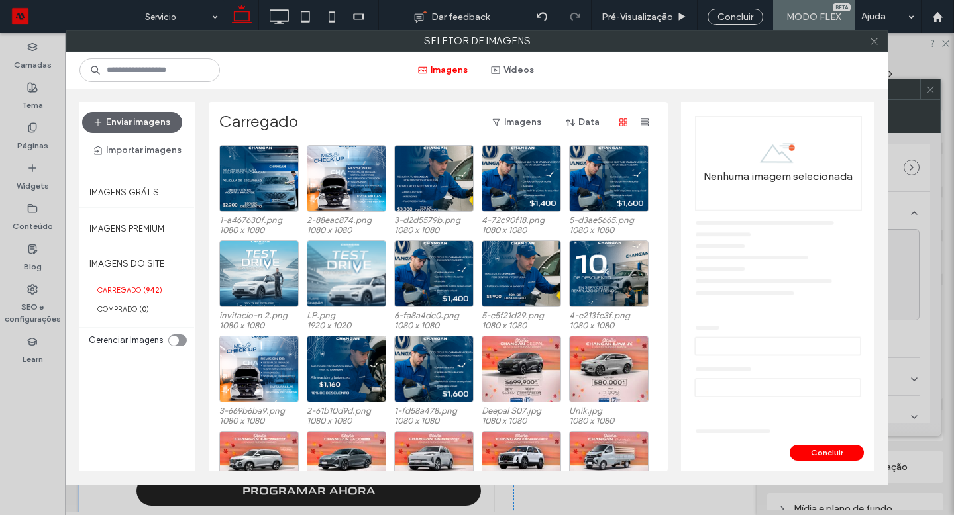
click at [876, 44] on use at bounding box center [873, 41] width 7 height 7
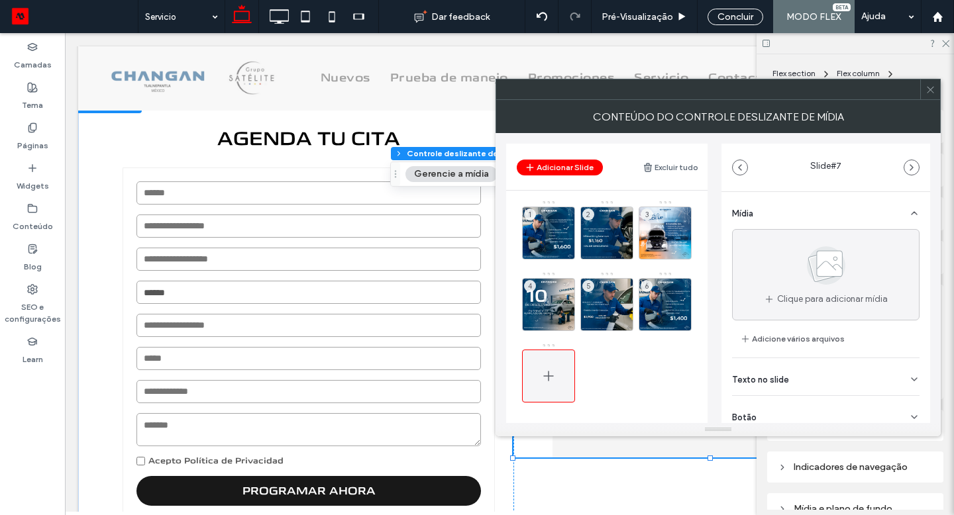
click at [542, 376] on icon at bounding box center [548, 376] width 16 height 16
click at [551, 373] on icon at bounding box center [548, 376] width 16 height 16
click at [570, 167] on button "Adicionar Slide" at bounding box center [560, 168] width 86 height 16
click at [566, 168] on button "Adicionar Slide" at bounding box center [560, 168] width 86 height 16
click at [569, 322] on use at bounding box center [566, 324] width 7 height 8
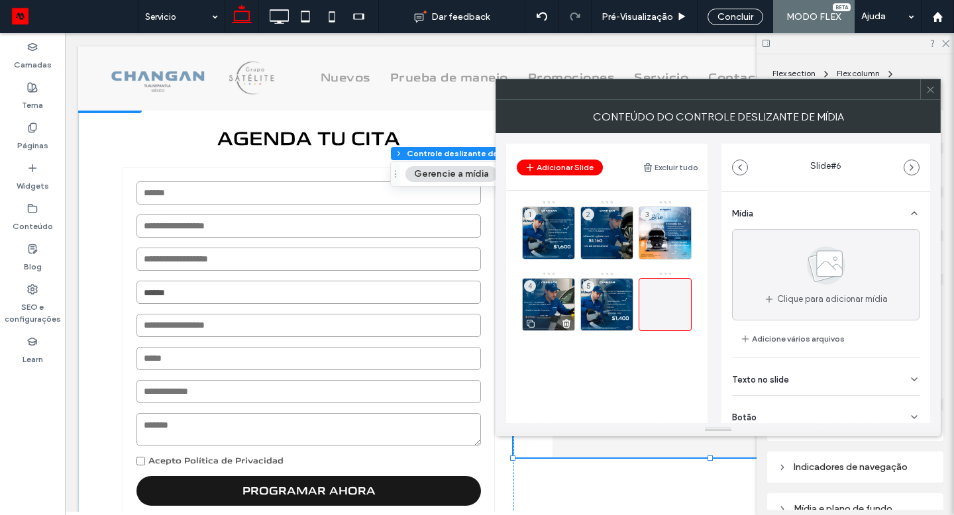
click at [567, 320] on icon at bounding box center [566, 324] width 11 height 12
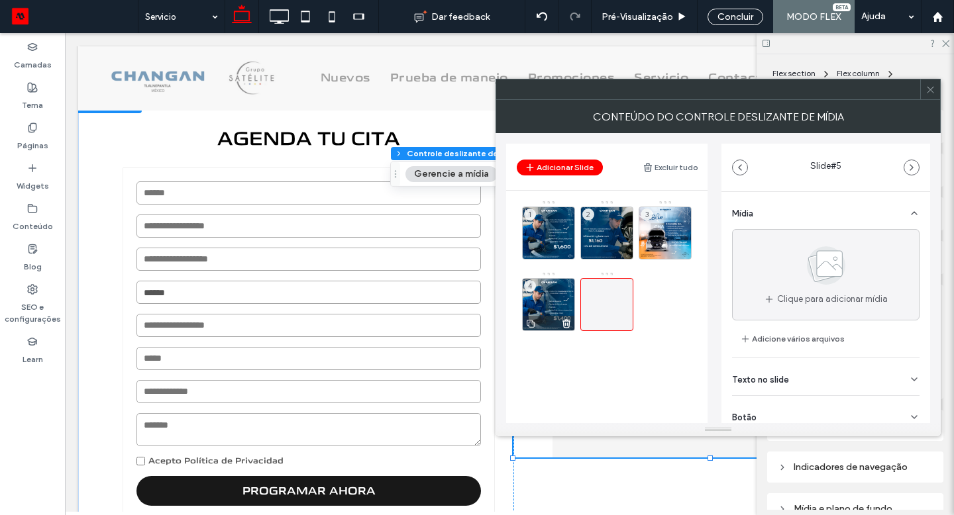
click at [571, 328] on div at bounding box center [548, 323] width 52 height 15
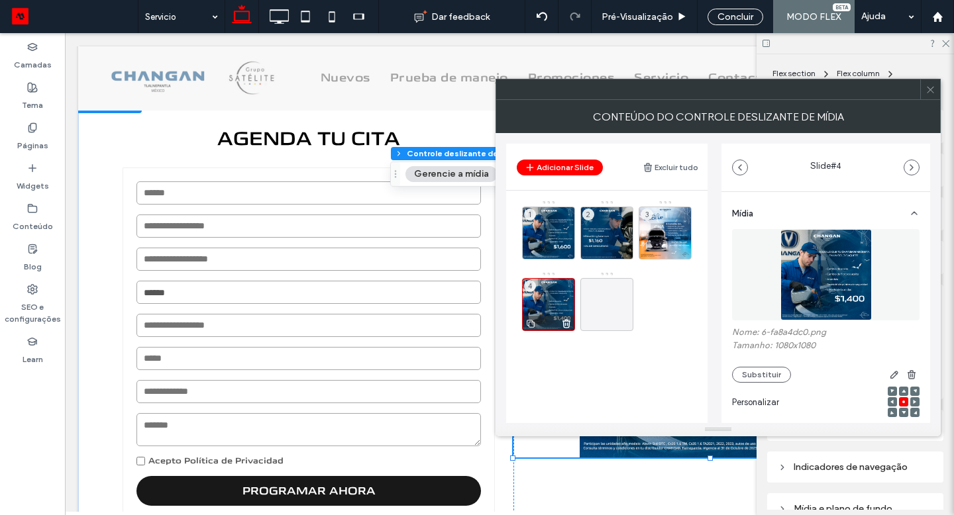
click at [566, 323] on icon at bounding box center [566, 324] width 11 height 12
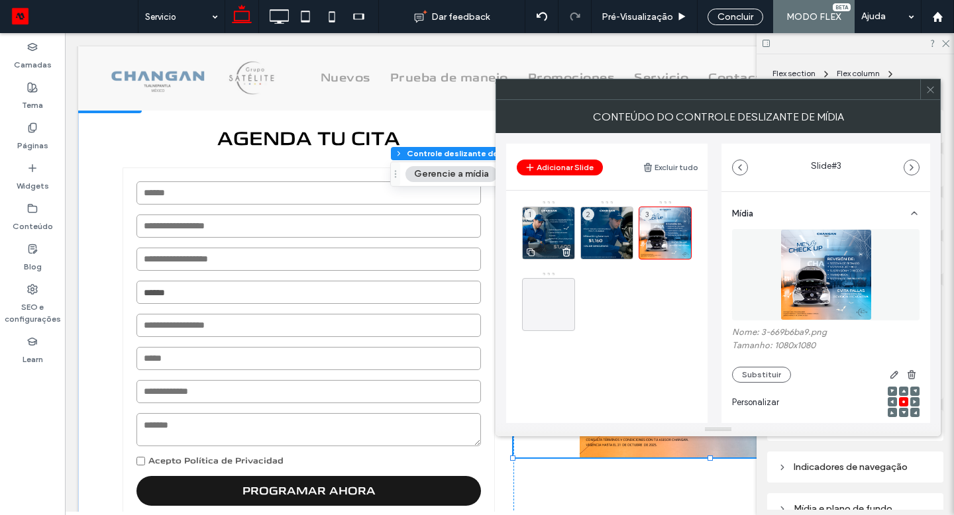
click at [567, 251] on icon at bounding box center [566, 252] width 11 height 12
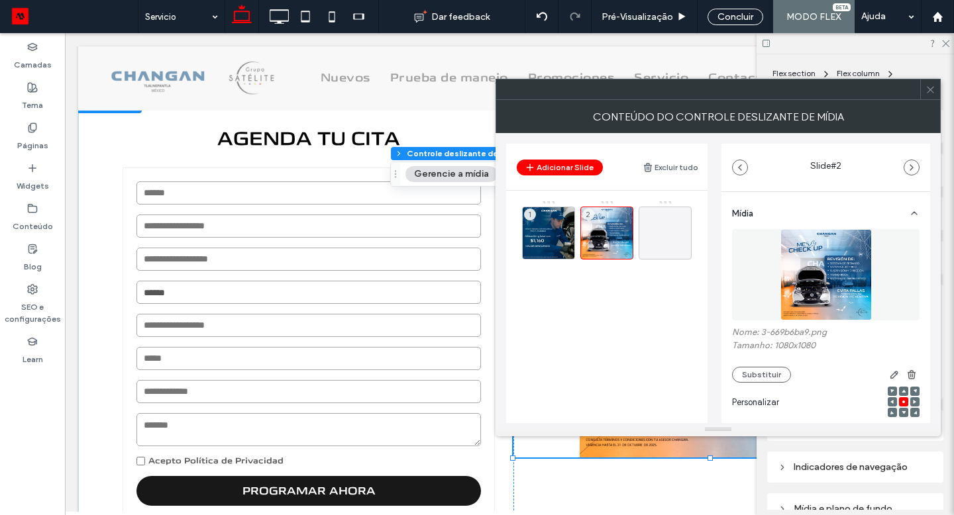
click at [0, 0] on icon at bounding box center [0, 0] width 0 height 0
click at [620, 250] on icon at bounding box center [624, 252] width 11 height 12
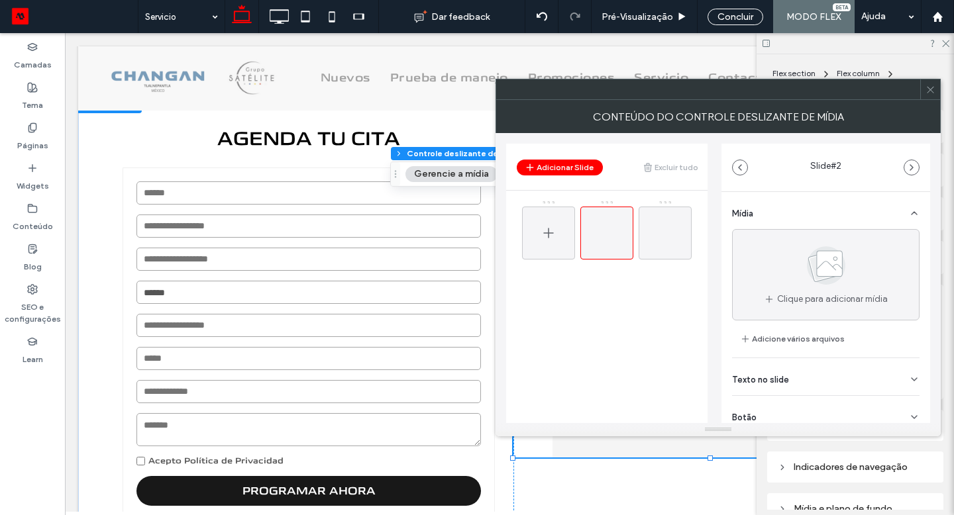
click at [550, 232] on icon at bounding box center [548, 233] width 16 height 16
click at [550, 230] on icon at bounding box center [548, 233] width 16 height 16
click at [551, 230] on icon at bounding box center [548, 233] width 16 height 16
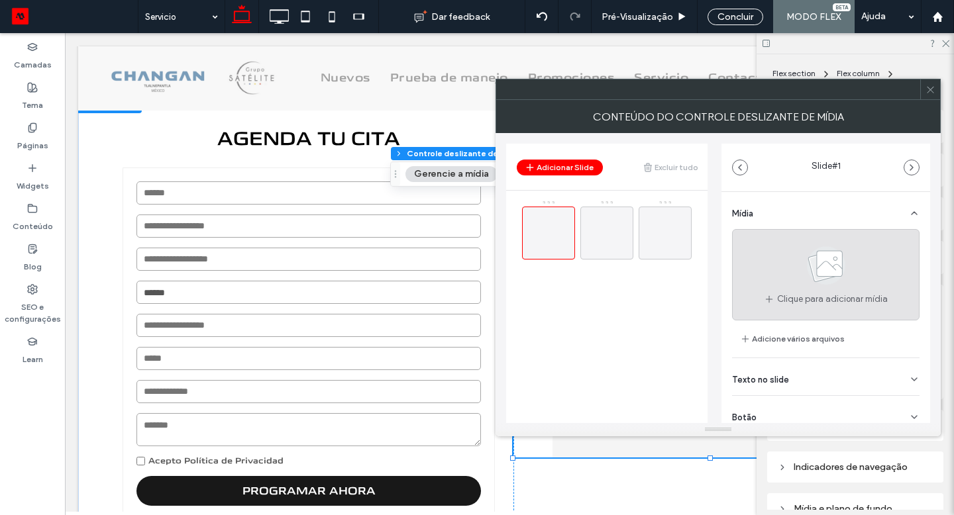
drag, startPoint x: 551, startPoint y: 230, endPoint x: 756, endPoint y: 254, distance: 205.9
click at [0, 0] on icon at bounding box center [0, 0] width 0 height 0
click at [818, 269] on use at bounding box center [826, 265] width 38 height 38
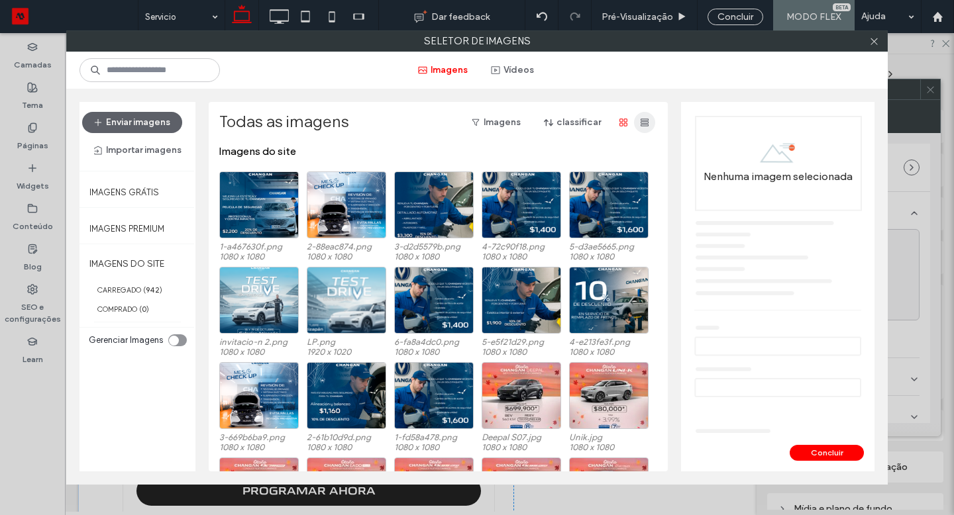
click at [639, 120] on icon "button" at bounding box center [644, 122] width 11 height 11
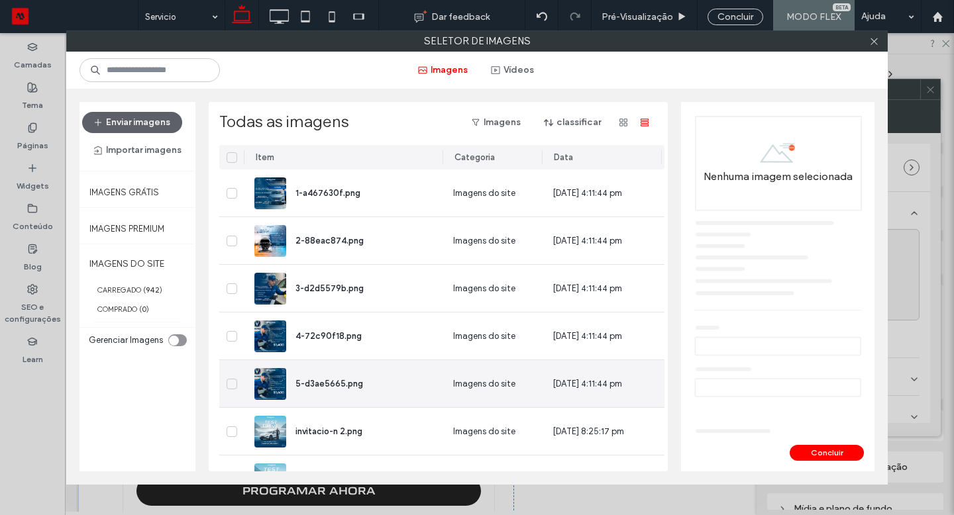
click at [231, 387] on span at bounding box center [231, 384] width 11 height 11
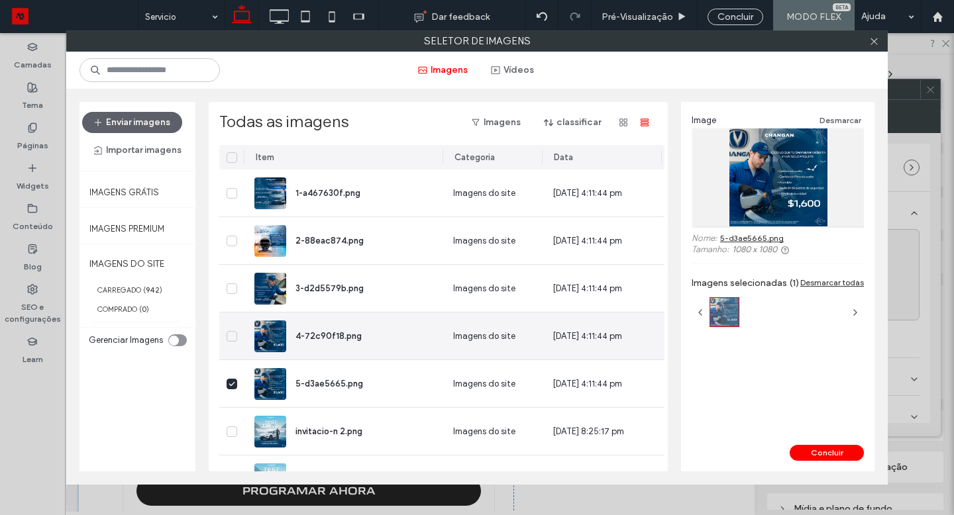
click at [230, 329] on div at bounding box center [231, 336] width 25 height 47
click at [229, 332] on span at bounding box center [231, 336] width 11 height 11
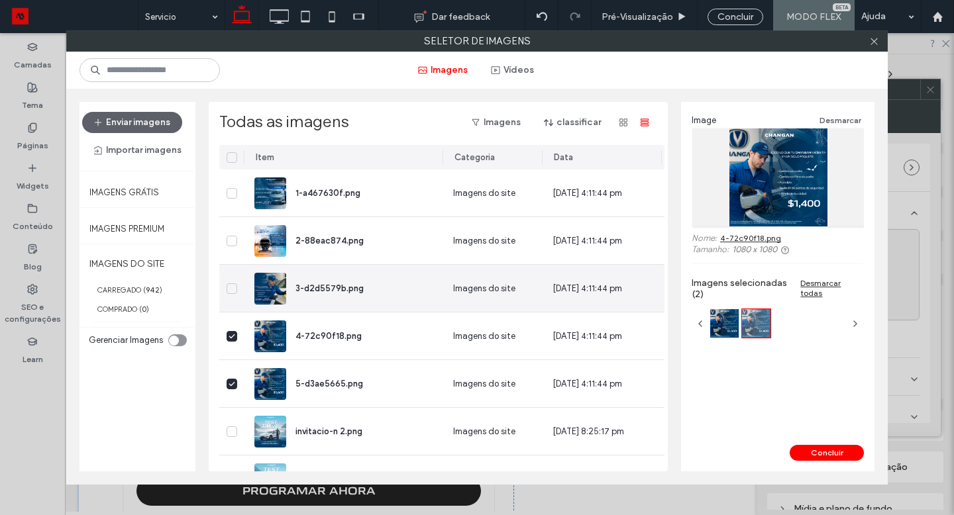
click at [226, 283] on span at bounding box center [231, 288] width 11 height 11
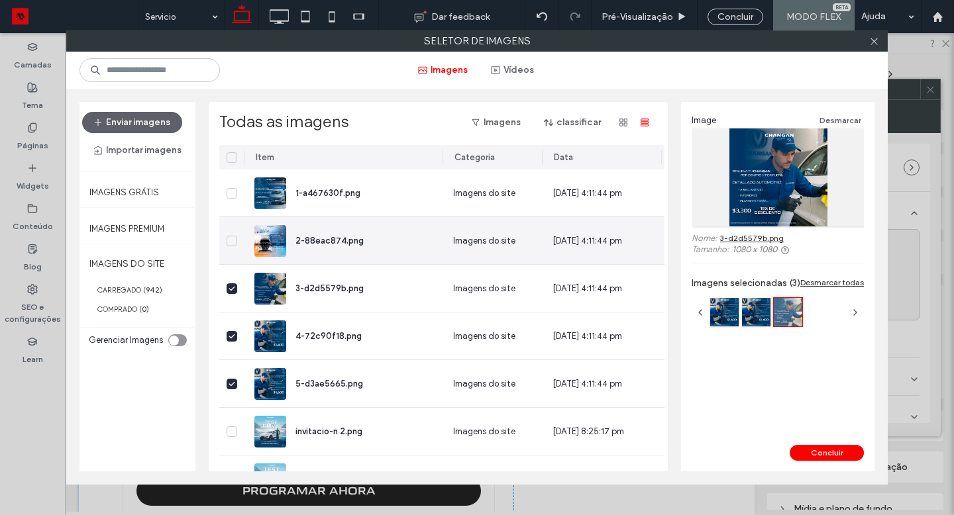
click at [230, 234] on div at bounding box center [231, 240] width 25 height 47
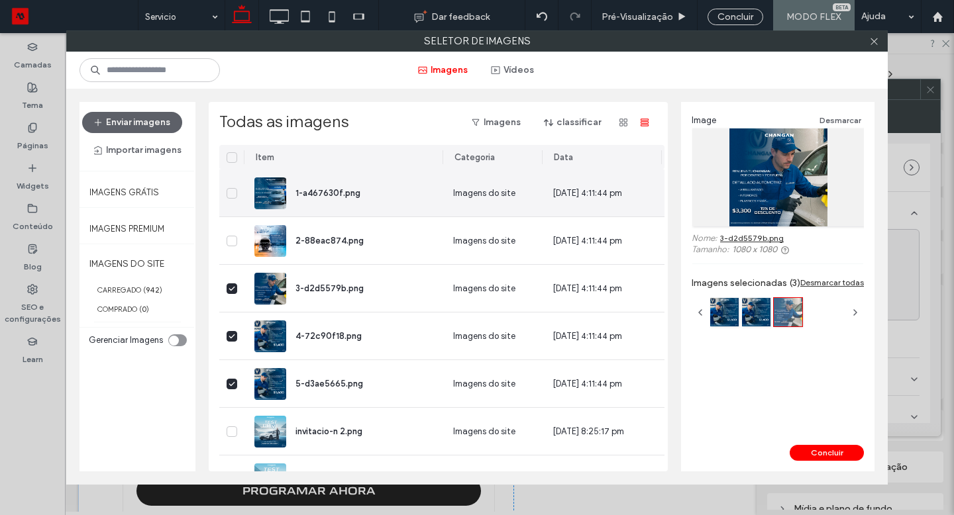
click at [228, 193] on icon at bounding box center [231, 193] width 7 height 5
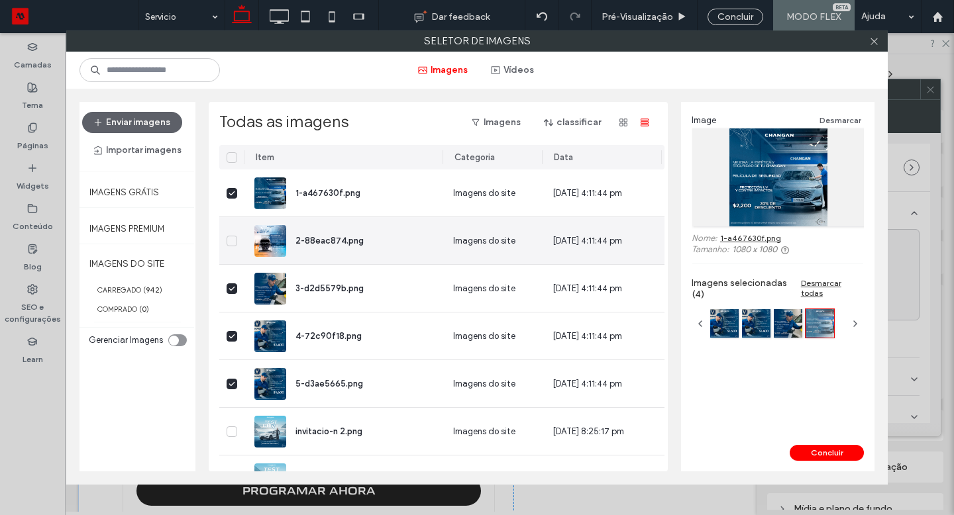
click at [232, 243] on icon at bounding box center [231, 240] width 7 height 5
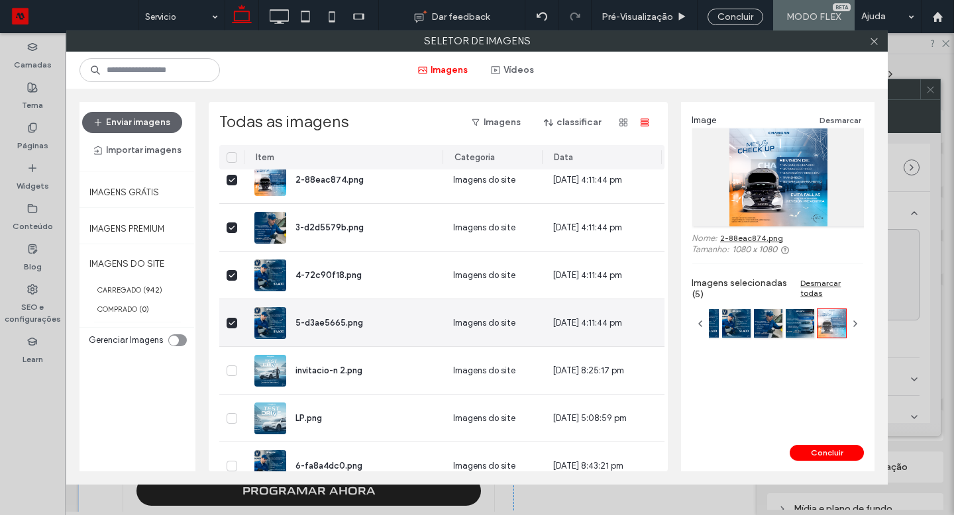
scroll to position [78, 0]
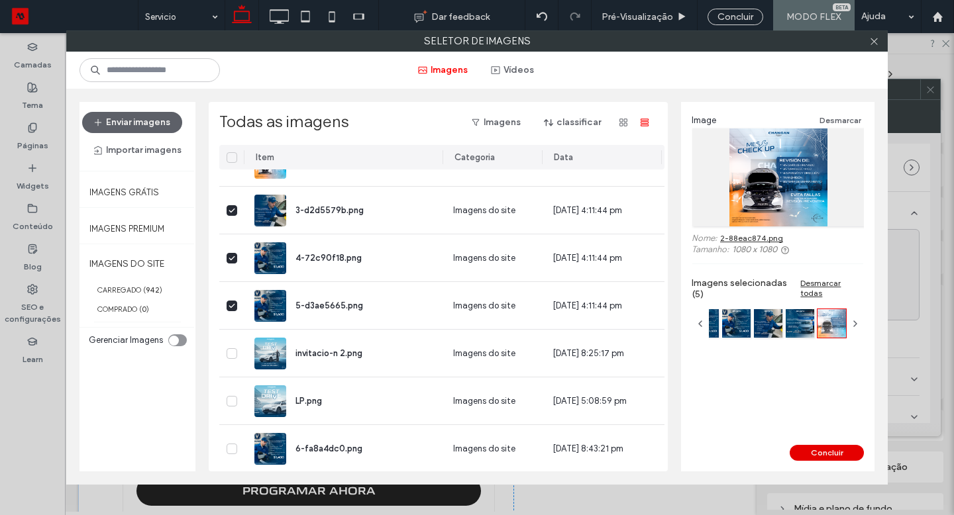
click at [809, 451] on button "Concluir" at bounding box center [826, 453] width 74 height 16
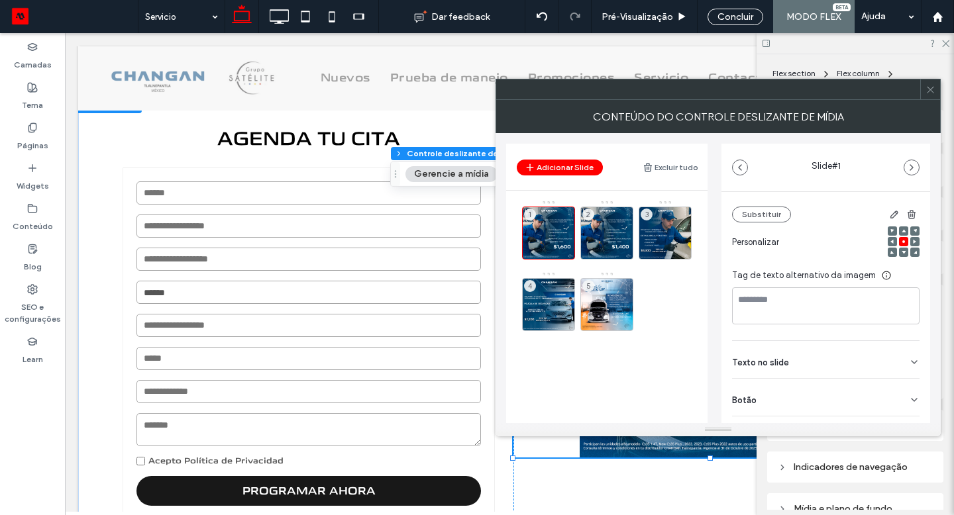
scroll to position [186, 0]
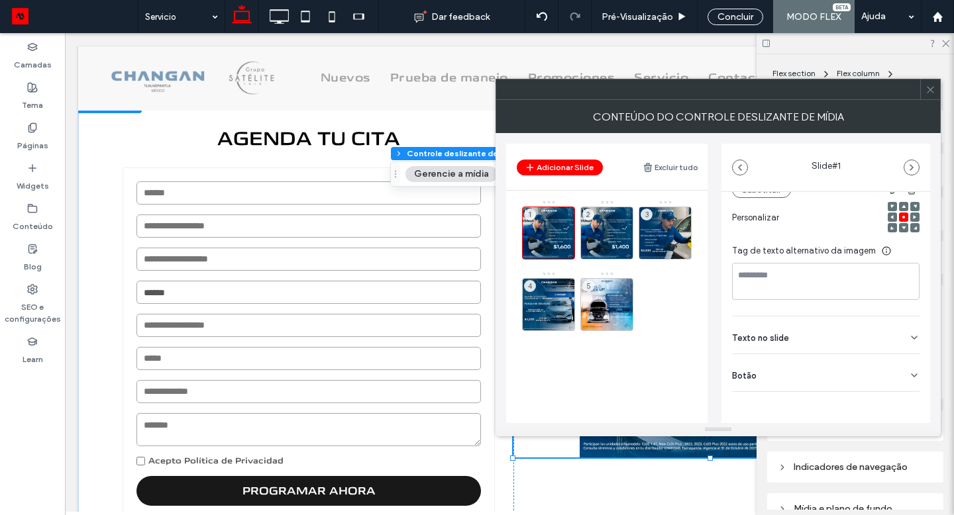
click at [829, 369] on div "Botão" at bounding box center [825, 372] width 187 height 37
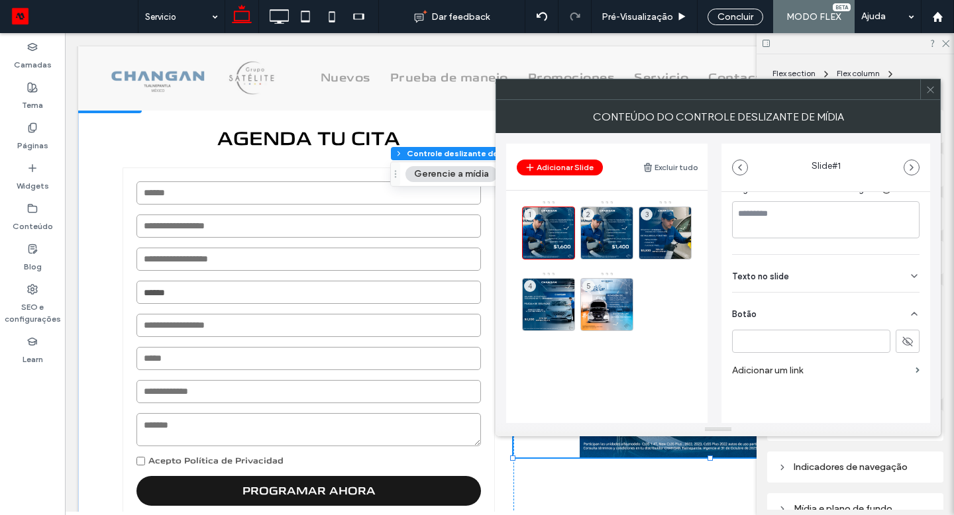
scroll to position [249, 0]
click at [895, 344] on button at bounding box center [907, 339] width 24 height 23
click at [902, 344] on use at bounding box center [907, 340] width 11 height 8
click at [609, 232] on div "2" at bounding box center [606, 233] width 53 height 53
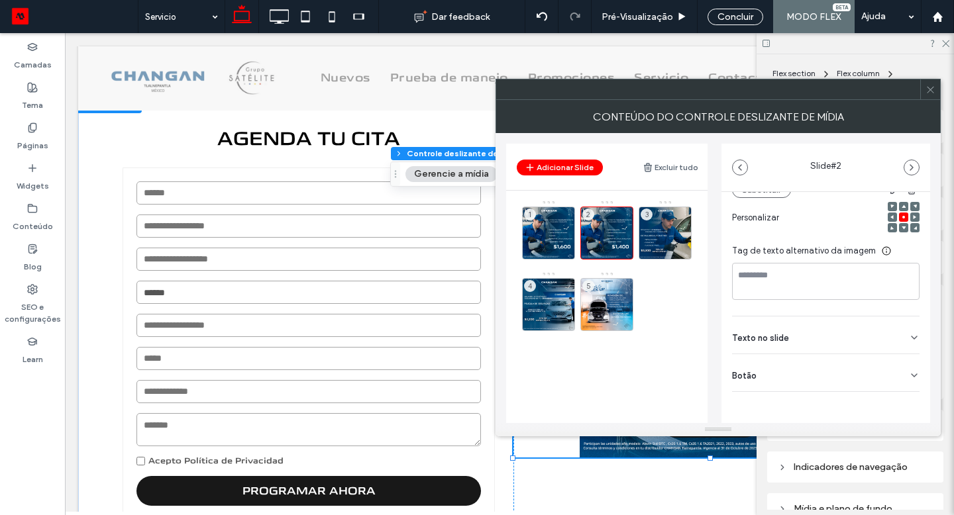
click at [889, 376] on div "Botão" at bounding box center [825, 372] width 187 height 37
click at [910, 400] on button at bounding box center [907, 401] width 24 height 23
click at [642, 223] on div "3" at bounding box center [664, 233] width 53 height 53
click at [909, 374] on icon at bounding box center [914, 375] width 11 height 11
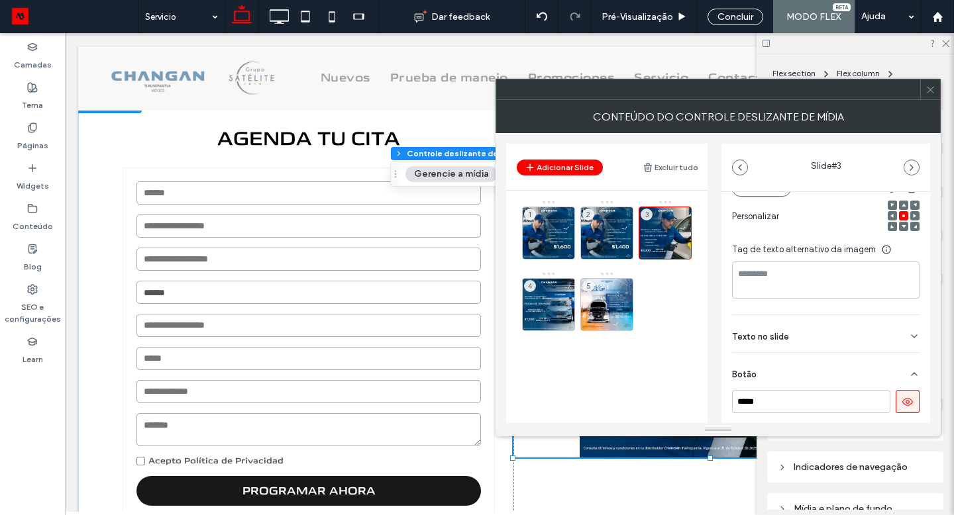
click at [902, 402] on use at bounding box center [907, 402] width 11 height 8
click at [554, 287] on div "4" at bounding box center [548, 304] width 53 height 53
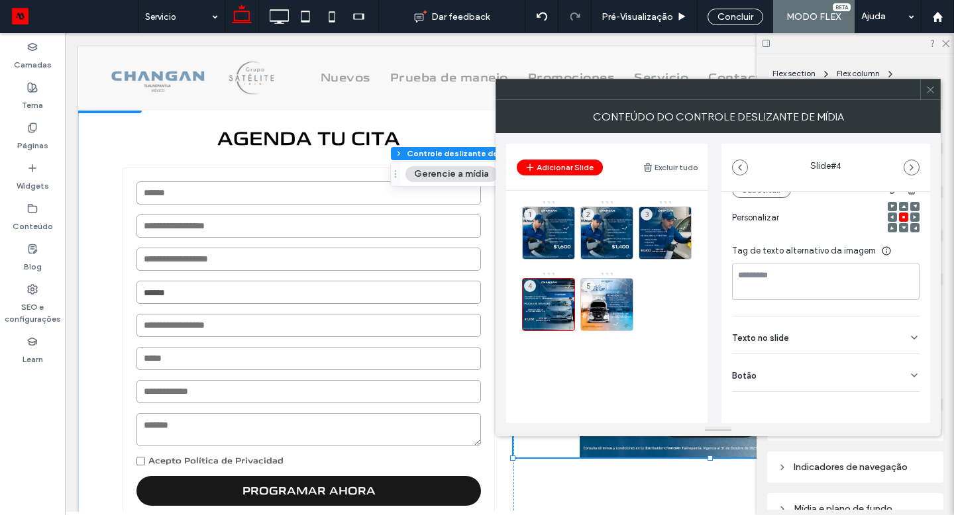
click at [866, 386] on div "Botão" at bounding box center [825, 372] width 187 height 37
click at [905, 399] on icon at bounding box center [907, 402] width 12 height 12
click at [609, 299] on div "5" at bounding box center [606, 304] width 53 height 53
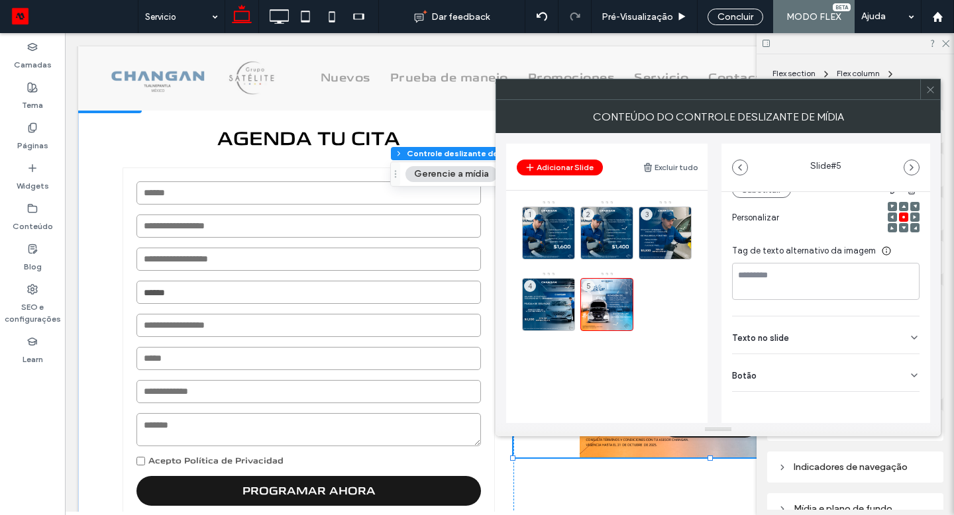
drag, startPoint x: 887, startPoint y: 377, endPoint x: 881, endPoint y: 390, distance: 13.7
click at [887, 377] on div "Botão" at bounding box center [825, 372] width 187 height 37
click at [901, 408] on icon at bounding box center [907, 402] width 12 height 12
click at [932, 88] on icon at bounding box center [930, 90] width 10 height 10
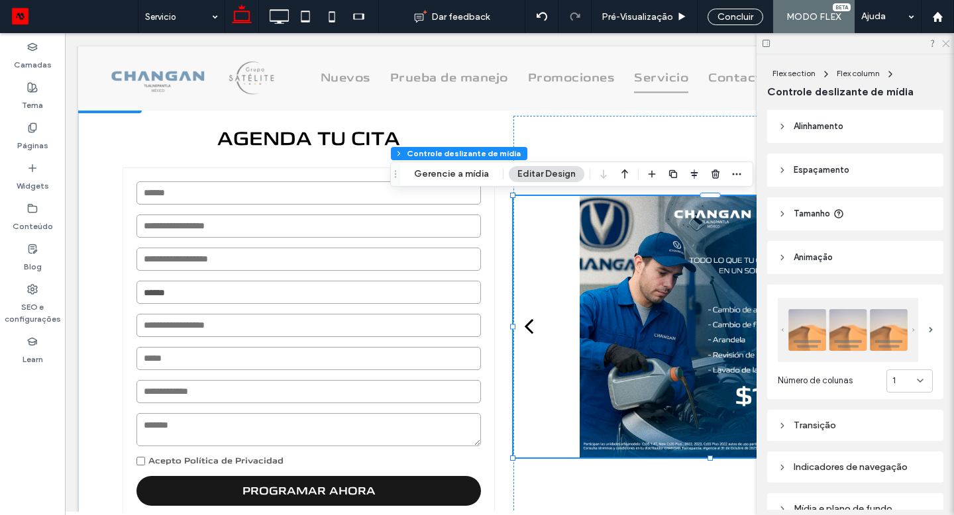
click at [944, 40] on icon at bounding box center [944, 42] width 9 height 9
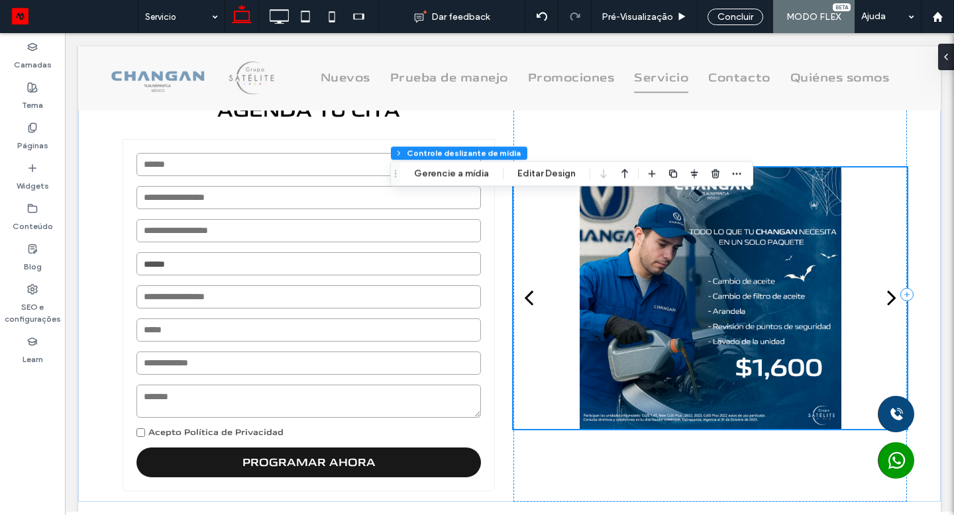
scroll to position [399, 0]
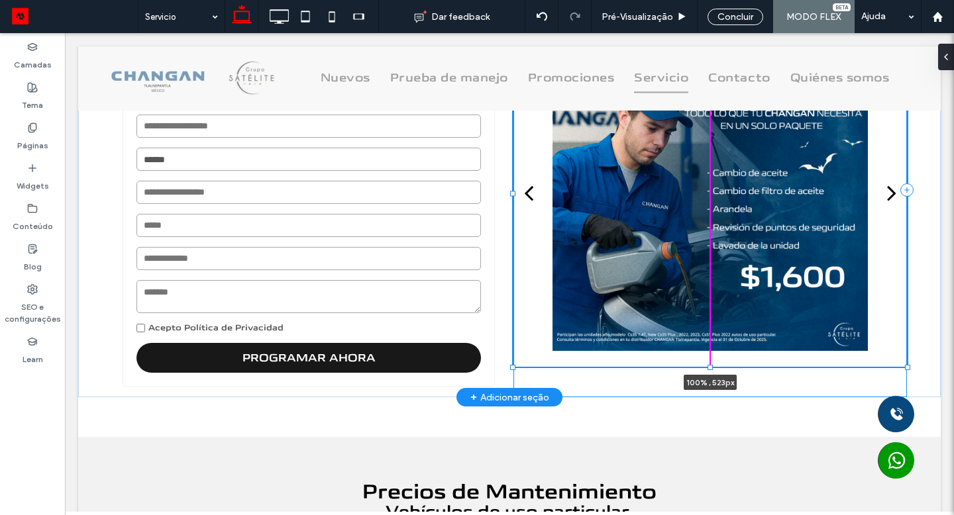
drag, startPoint x: 711, startPoint y: 324, endPoint x: 704, endPoint y: 367, distance: 42.9
click at [514, 21] on div at bounding box center [513, 21] width 1 height 1
type input "***"
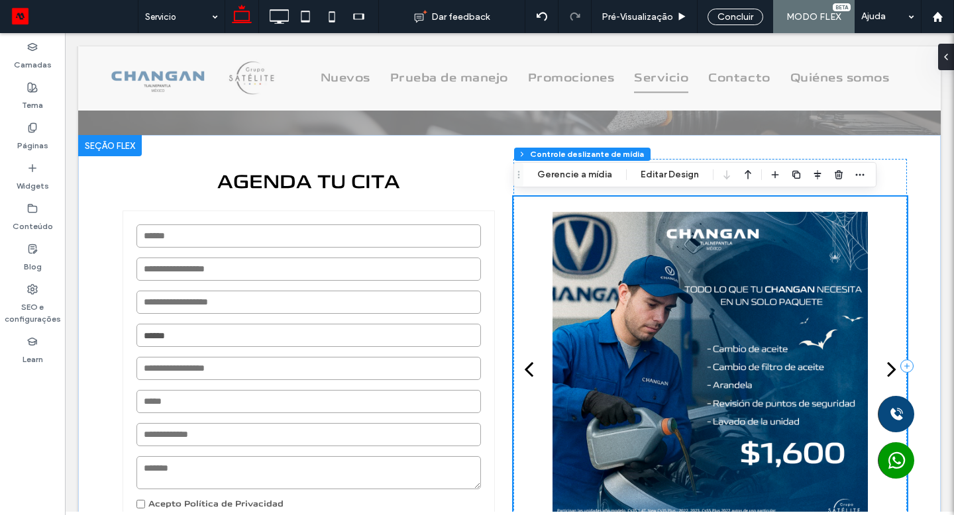
scroll to position [221, 0]
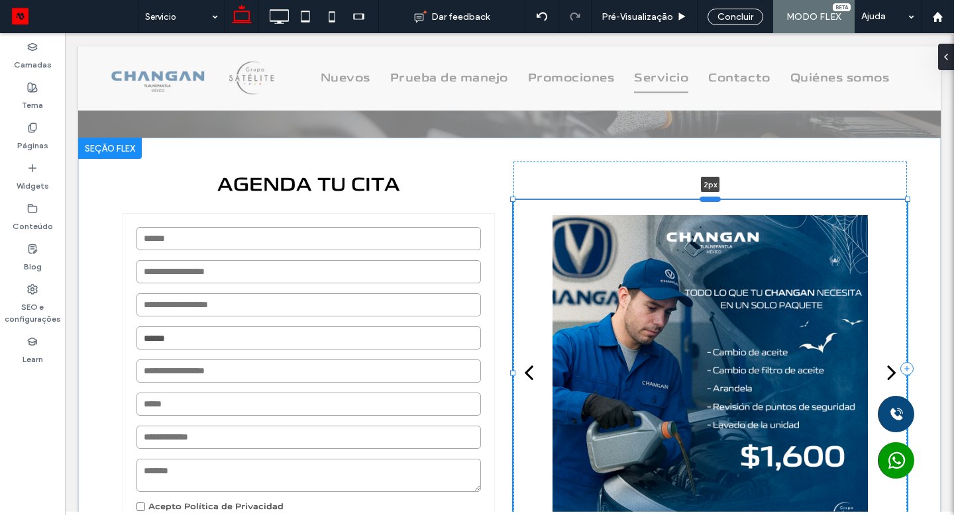
click at [706, 201] on div at bounding box center [709, 199] width 21 height 5
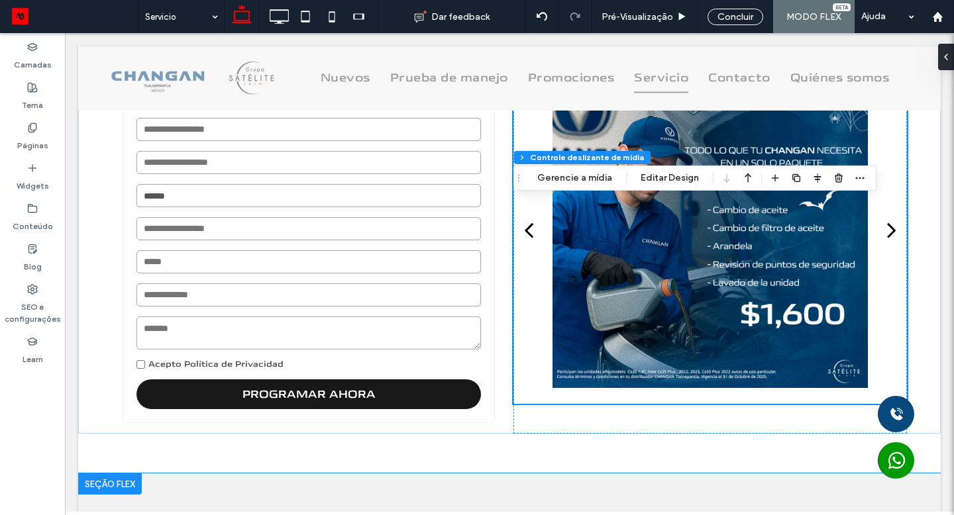
scroll to position [562, 0]
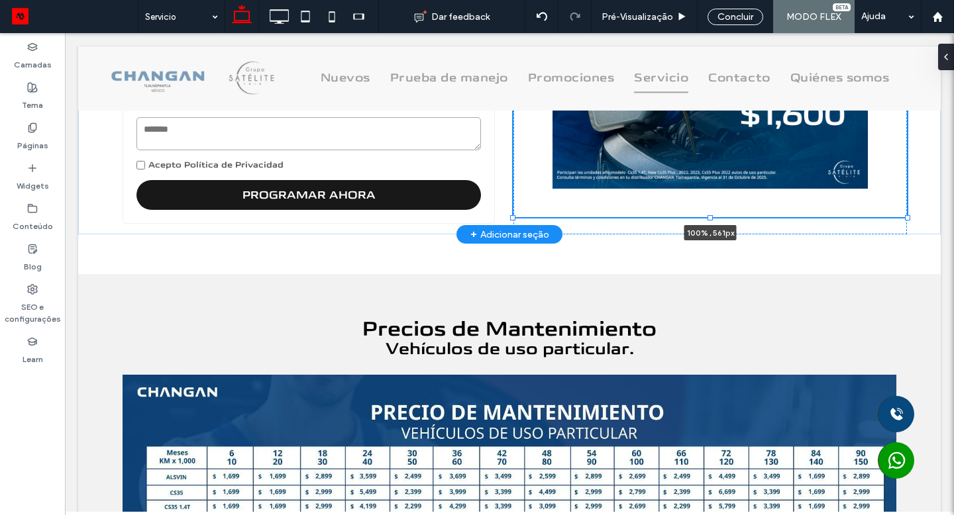
drag, startPoint x: 711, startPoint y: 204, endPoint x: 711, endPoint y: 217, distance: 12.6
click at [711, 217] on div at bounding box center [709, 217] width 5 height 5
type input "***"
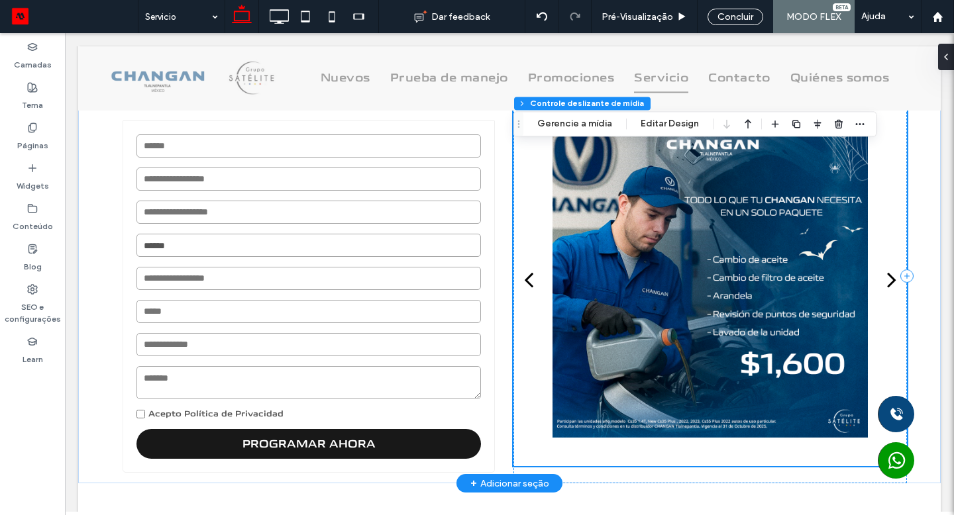
scroll to position [317, 0]
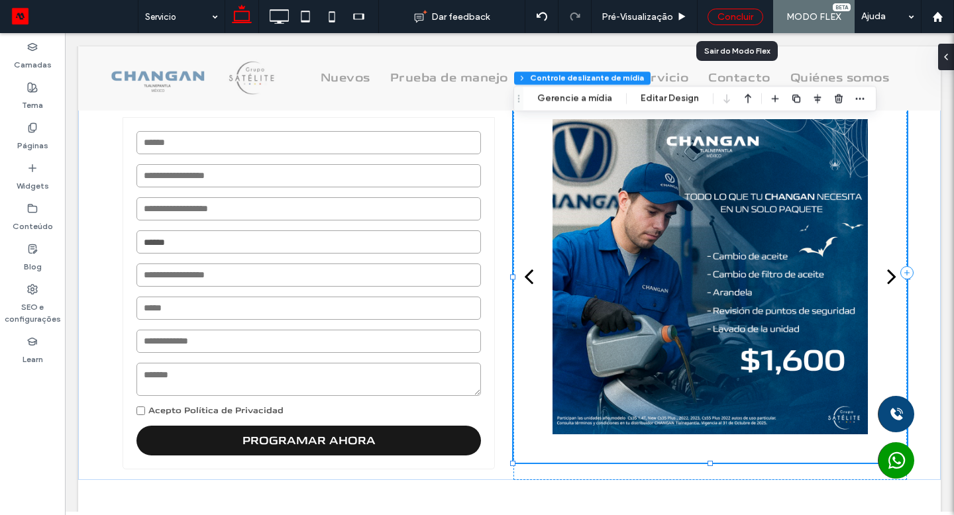
click at [717, 15] on div "Concluir" at bounding box center [735, 17] width 56 height 17
